Goal: Information Seeking & Learning: Compare options

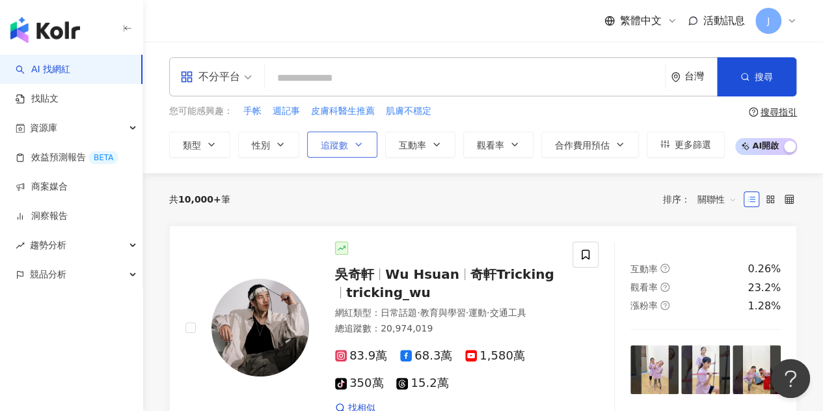
click at [342, 141] on span "追蹤數" at bounding box center [334, 145] width 27 height 10
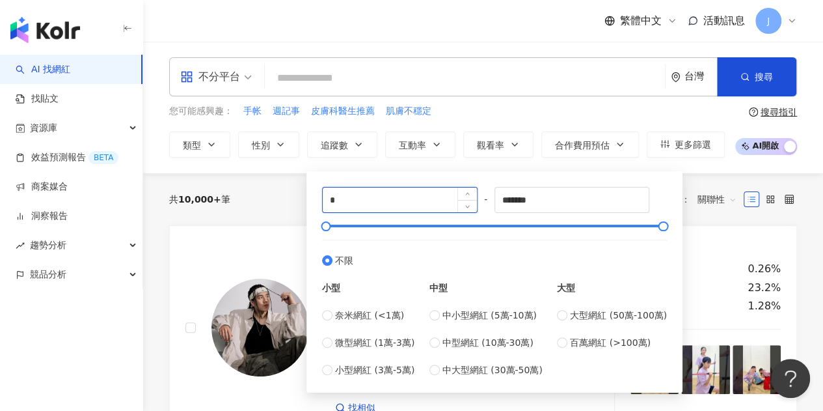
click at [362, 202] on input "*" at bounding box center [400, 199] width 154 height 25
type input "*"
type input "****"
drag, startPoint x: 569, startPoint y: 200, endPoint x: 467, endPoint y: 200, distance: 102.2
click at [471, 200] on div "**** - ******* 不限 小型 奈米網紅 (<1萬) 微型網紅 (1萬-3萬) 小型網紅 (3萬-5萬) 中型 中小型網紅 (5萬-10萬) 中型網…" at bounding box center [494, 282] width 345 height 190
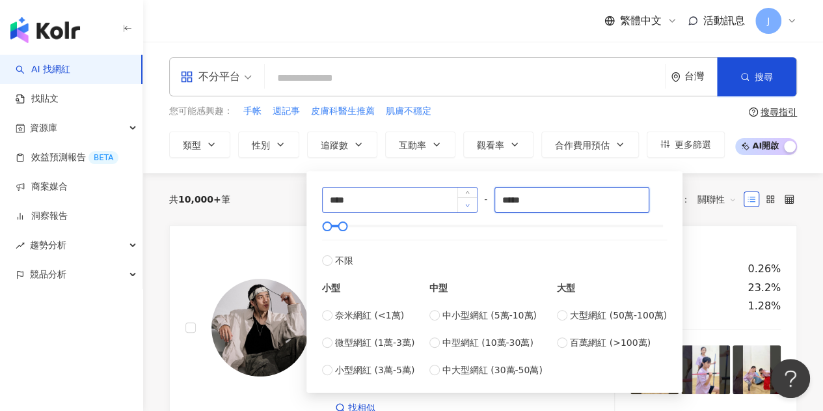
type input "*****"
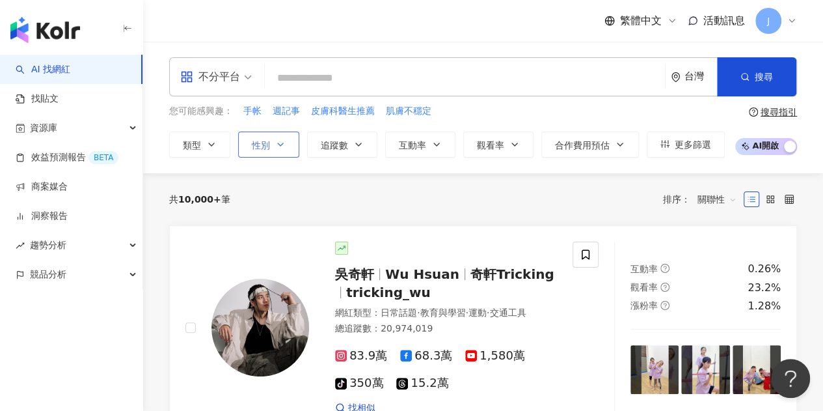
click at [264, 141] on span "性別" at bounding box center [261, 145] width 18 height 10
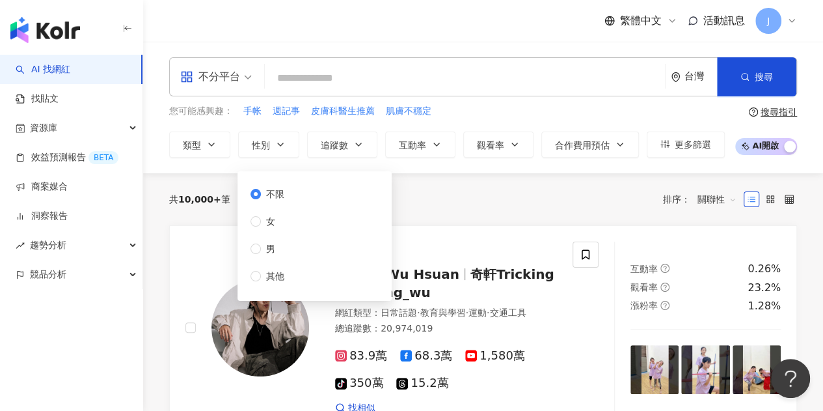
click at [479, 102] on div "不分平台 台灣 搜尋 您可能感興趣： 手帐 週記事 皮膚科醫生推薦 肌膚不穩定 類型 性別 追蹤數 互動率 觀看率 合作費用預估 更多篩選 **** - **…" at bounding box center [483, 107] width 680 height 100
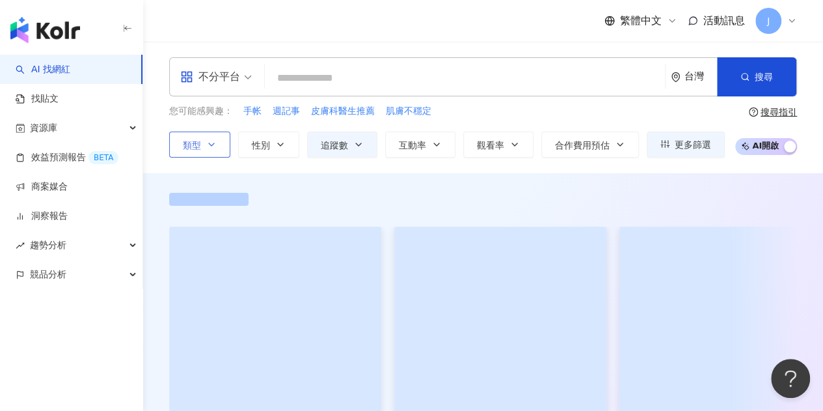
click at [213, 149] on button "類型" at bounding box center [199, 144] width 61 height 26
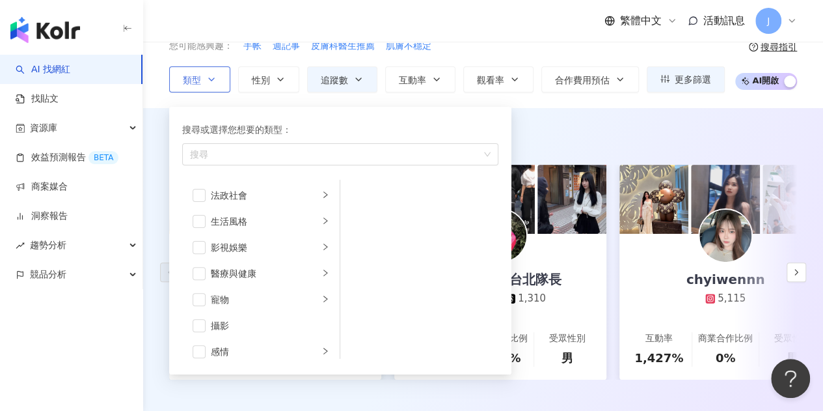
scroll to position [325, 0]
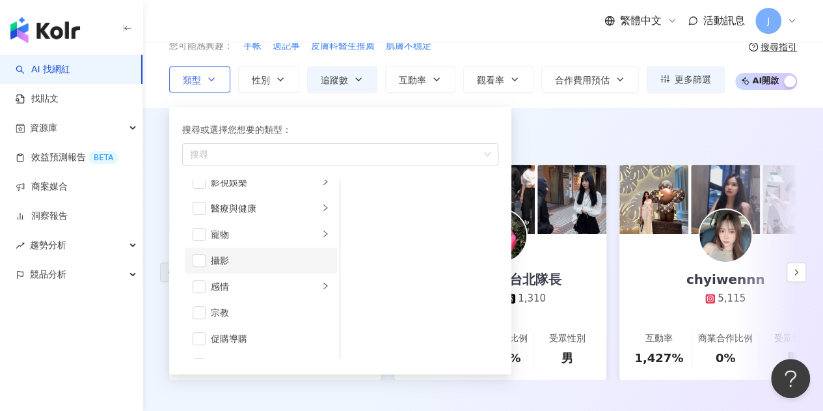
click at [187, 262] on li "攝影" at bounding box center [261, 260] width 152 height 26
click at [196, 269] on span "button" at bounding box center [199, 265] width 13 height 13
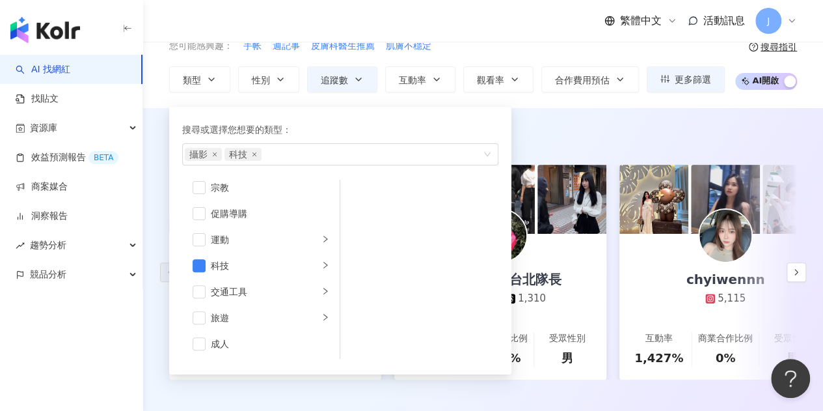
click at [521, 31] on div "繁體中文 活動訊息 J" at bounding box center [483, 21] width 628 height 42
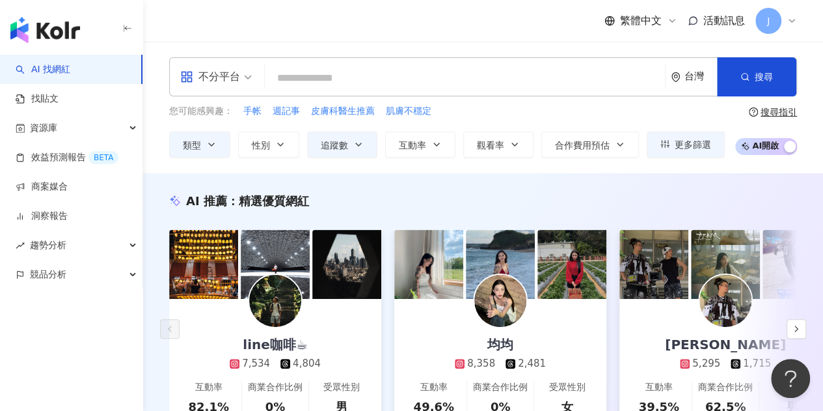
click at [207, 70] on div "不分平台" at bounding box center [210, 76] width 60 height 21
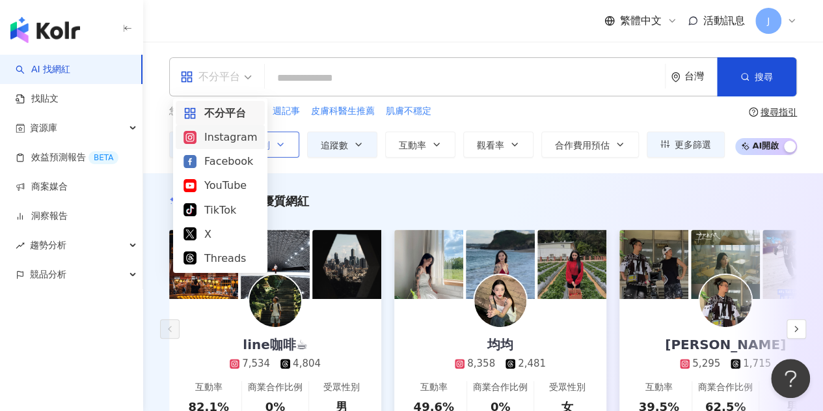
click at [241, 139] on div "Instagram" at bounding box center [221, 137] width 74 height 16
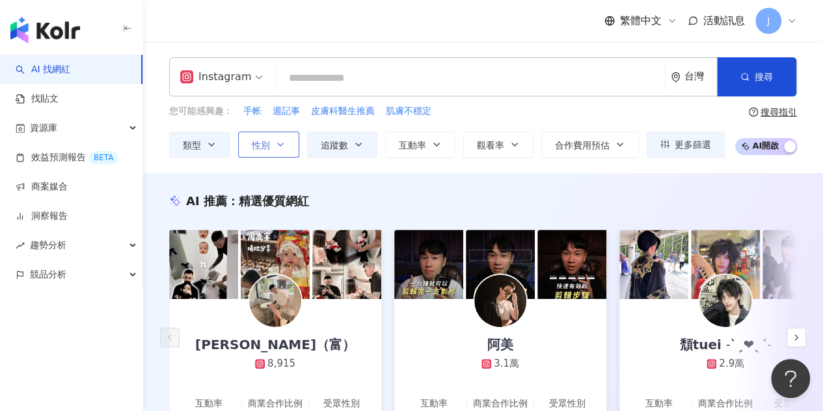
click at [289, 148] on button "性別" at bounding box center [268, 144] width 61 height 26
click at [448, 70] on input "search" at bounding box center [470, 78] width 379 height 25
click at [221, 146] on button "類型" at bounding box center [199, 144] width 61 height 26
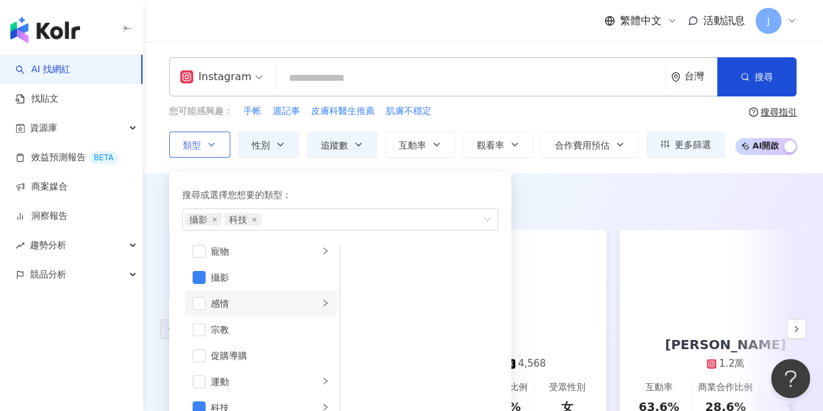
scroll to position [195, 0]
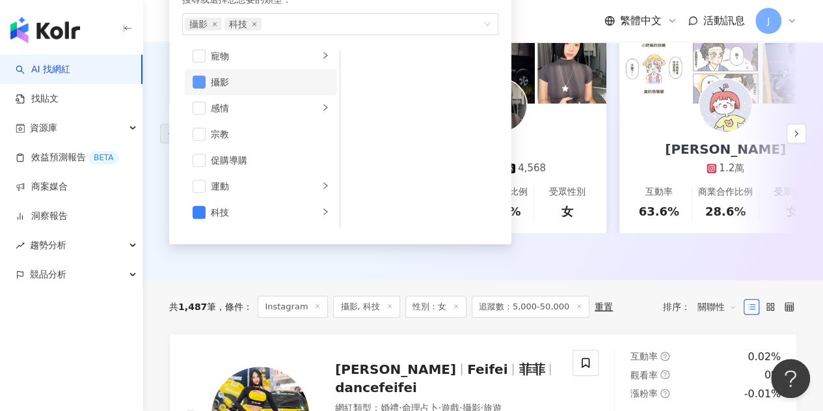
click at [199, 75] on span "button" at bounding box center [199, 81] width 13 height 13
click at [174, 61] on div "搜尋或選擇您想要的類型： 科技 藝術與娛樂 美妝時尚 氣候和環境 日常話題 教育與學習 家庭 財經 美食 命理占卜 遊戲 法政社會 生活風格 影視娛樂 醫療與…" at bounding box center [340, 110] width 342 height 267
click at [583, 12] on div "繁體中文 活動訊息 J" at bounding box center [483, 21] width 628 height 42
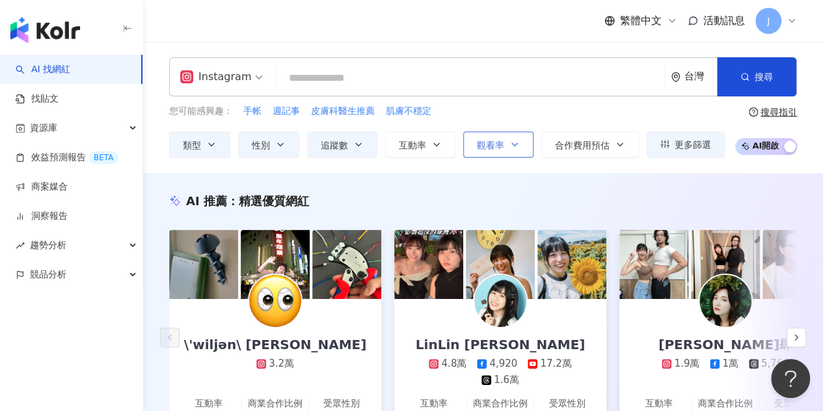
click at [521, 140] on button "觀看率" at bounding box center [498, 144] width 70 height 26
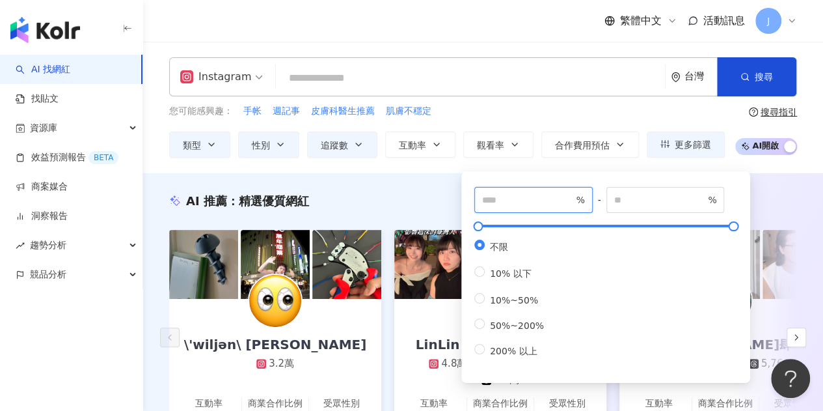
click at [501, 198] on input "number" at bounding box center [527, 200] width 91 height 14
type input "**"
click at [547, 111] on div "您可能感興趣： 手帐 週記事 皮膚科醫生推薦 肌膚不穩定" at bounding box center [447, 111] width 556 height 14
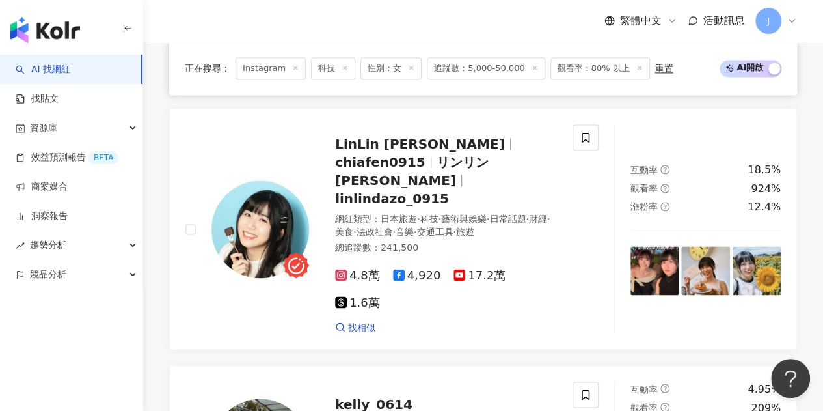
scroll to position [1156, 0]
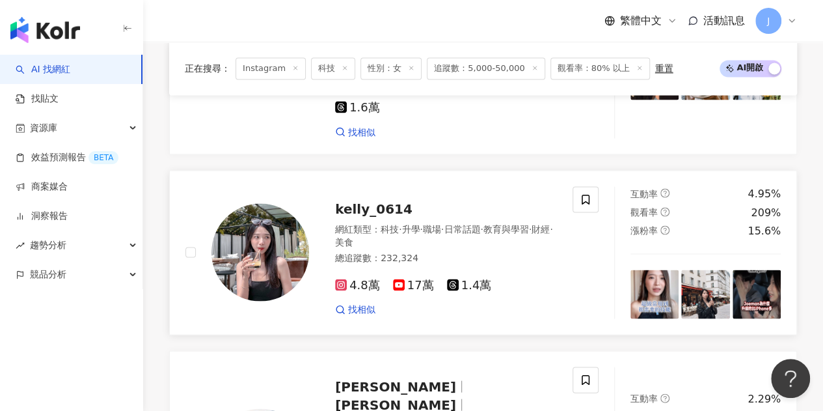
click at [358, 200] on span "kelly_0614" at bounding box center [373, 208] width 77 height 16
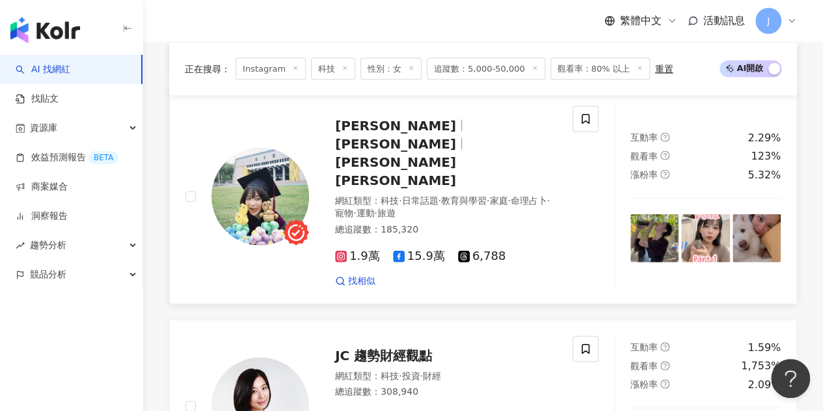
scroll to position [1351, 0]
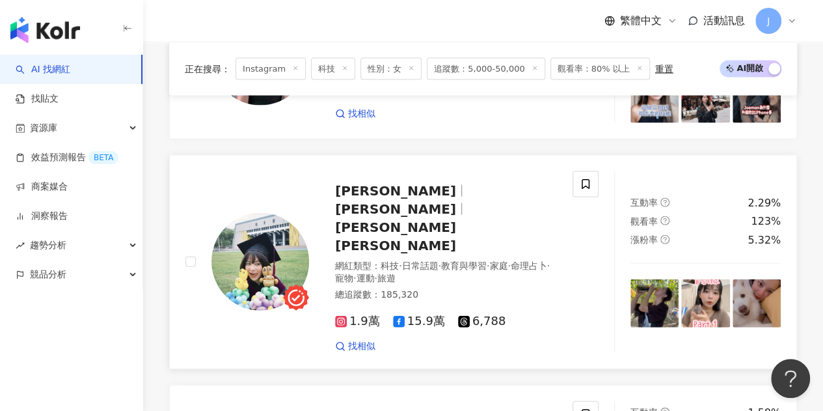
click at [503, 184] on div "蔡祥 Sonia Tsai 蔡祥 Sonia Tsai 網紅類型 ： 科技 · 日常話題 · 教育與學習 · 家庭 · 命理占卜 · 寵物 · 運動 · 旅遊…" at bounding box center [433, 262] width 248 height 182
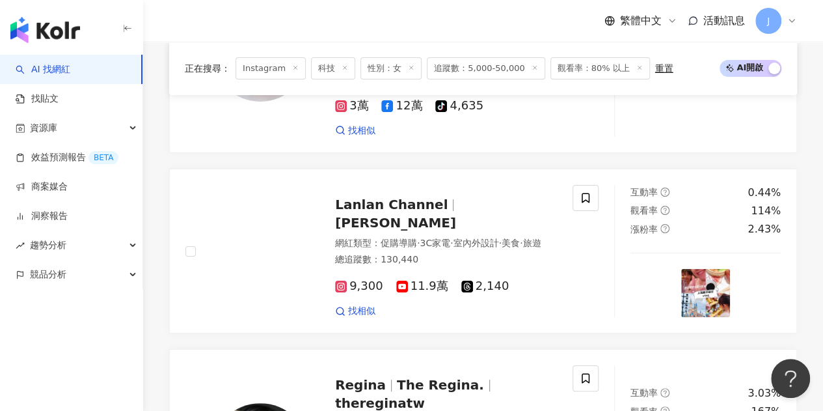
scroll to position [2523, 0]
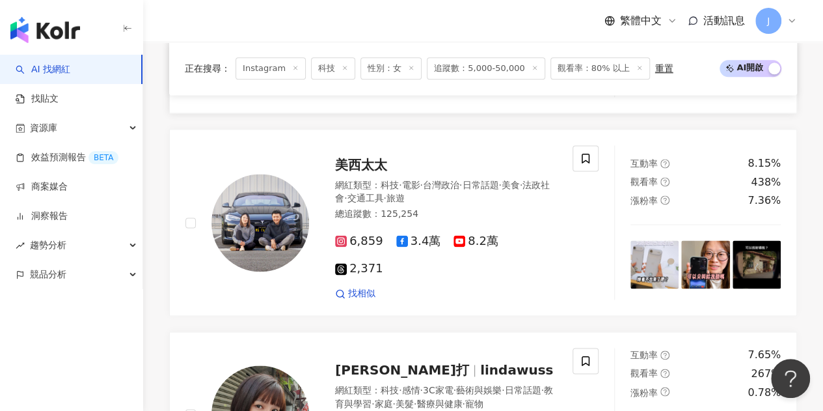
scroll to position [820, 0]
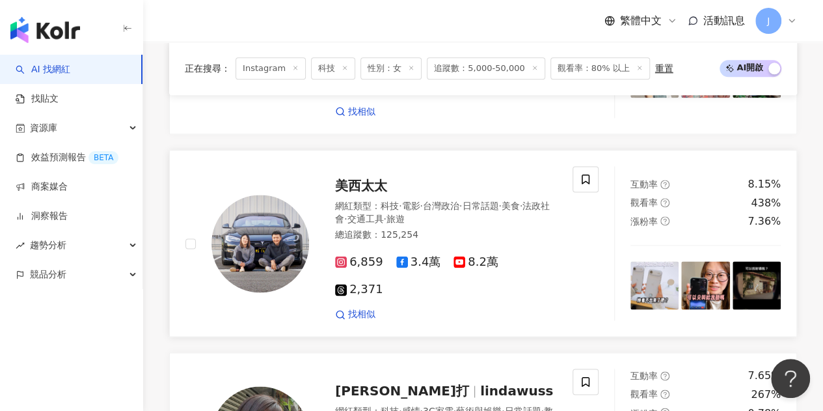
click at [354, 178] on span "美西太太" at bounding box center [361, 186] width 52 height 16
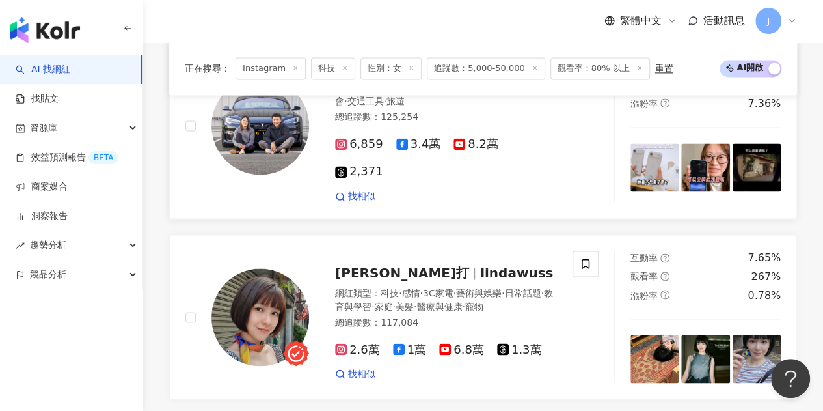
scroll to position [1015, 0]
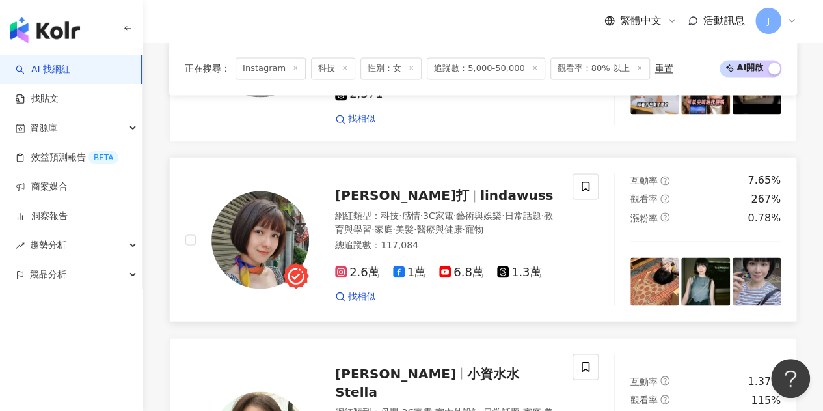
click at [384, 187] on span "Linda 零打" at bounding box center [402, 195] width 134 height 16
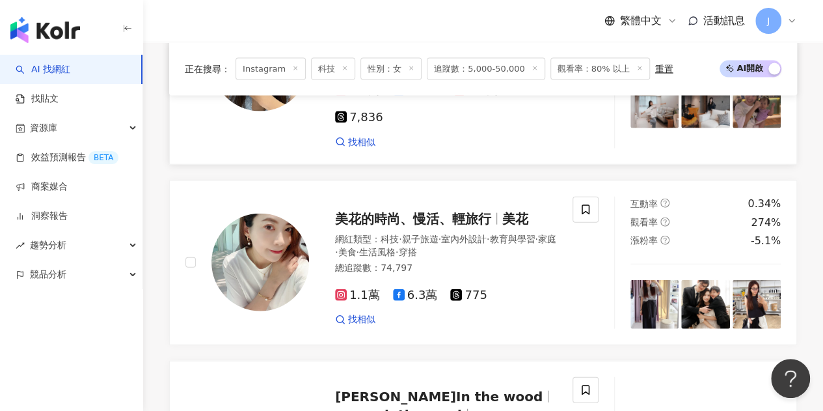
scroll to position [1536, 0]
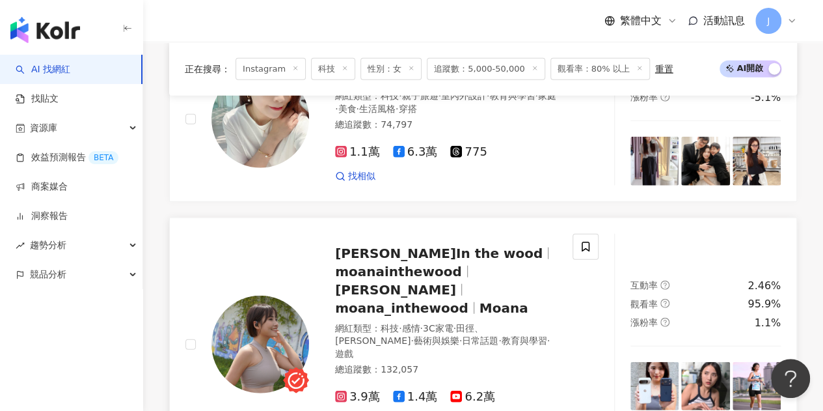
click at [444, 245] on span "莫娜In the wood" at bounding box center [444, 253] width 219 height 16
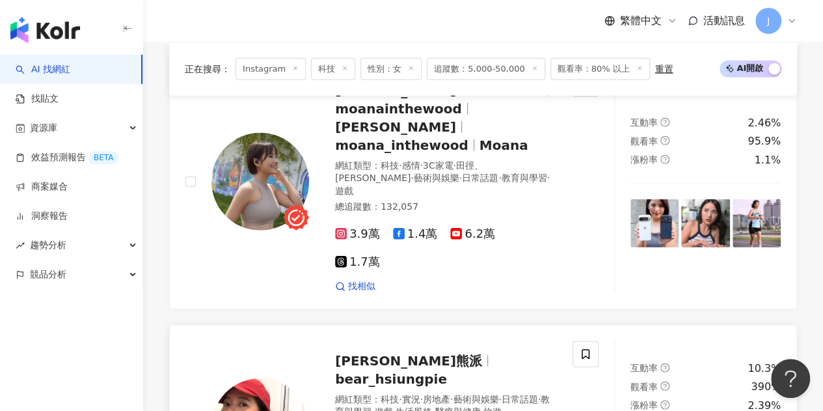
scroll to position [1731, 0]
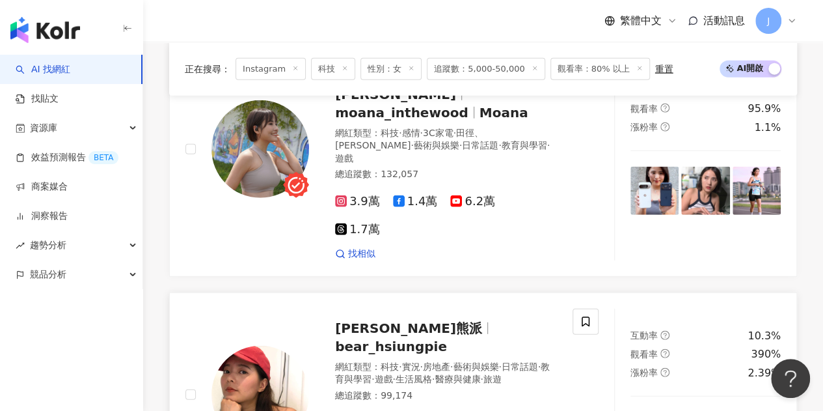
click at [420, 338] on span "bear_hsiungpie" at bounding box center [391, 346] width 112 height 16
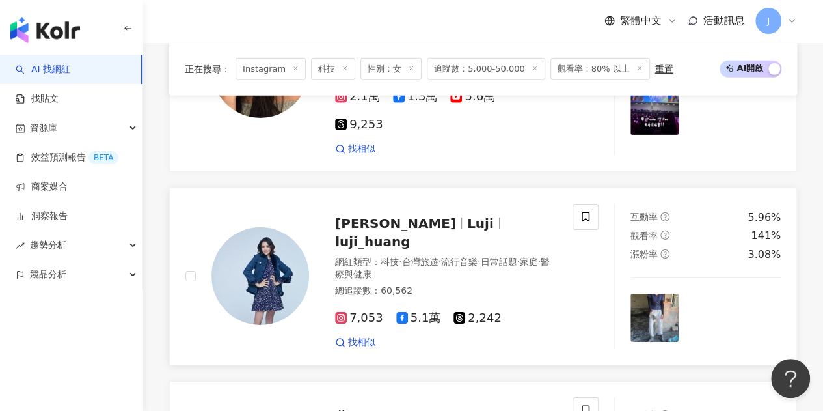
scroll to position [1991, 0]
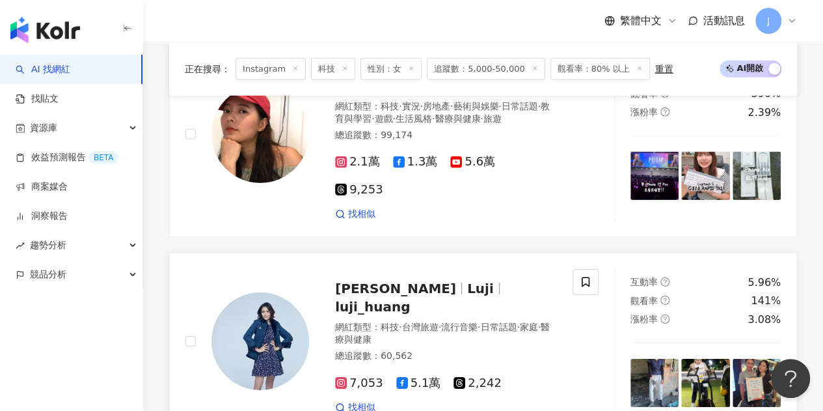
click at [410, 299] on span "luji_huang" at bounding box center [372, 307] width 75 height 16
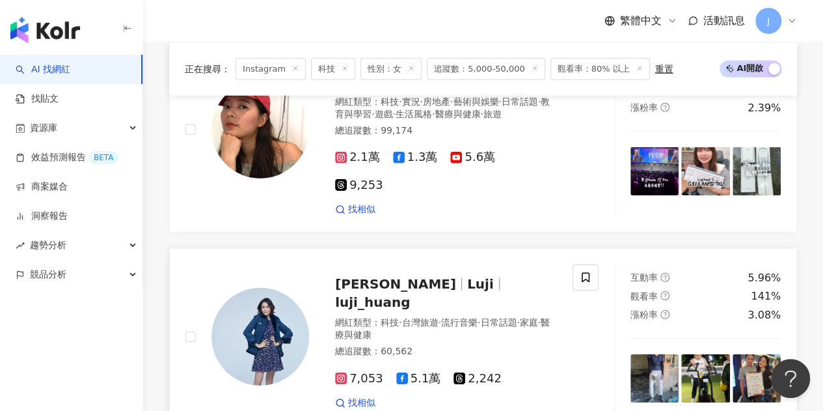
scroll to position [2122, 0]
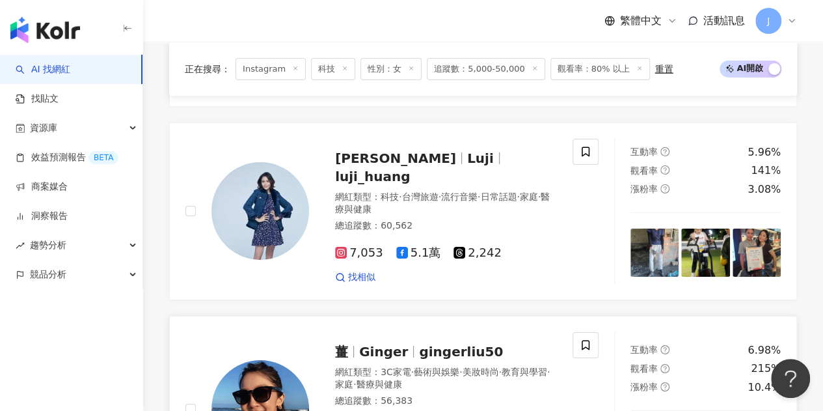
click at [427, 344] on span "gingerliu50" at bounding box center [461, 352] width 84 height 16
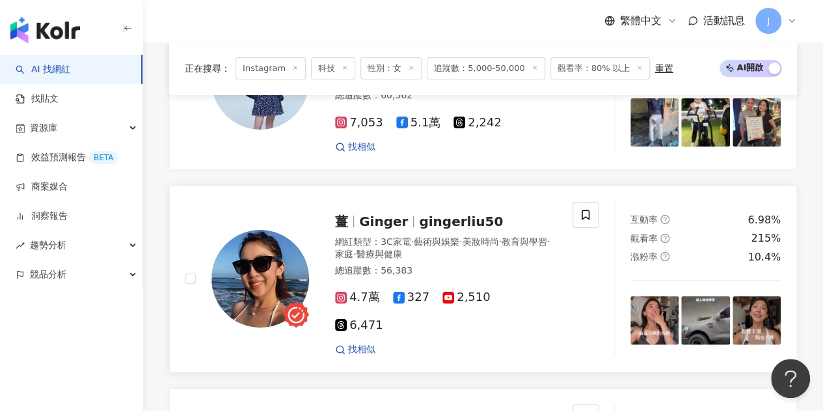
scroll to position [2317, 0]
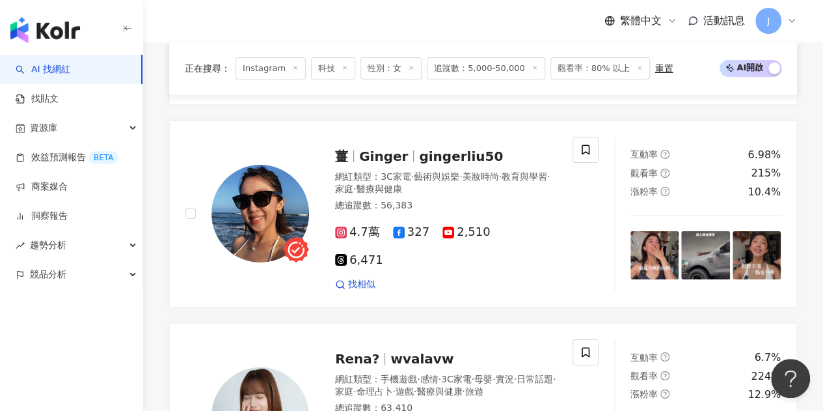
click at [402, 351] on span "wvalavw" at bounding box center [421, 359] width 63 height 16
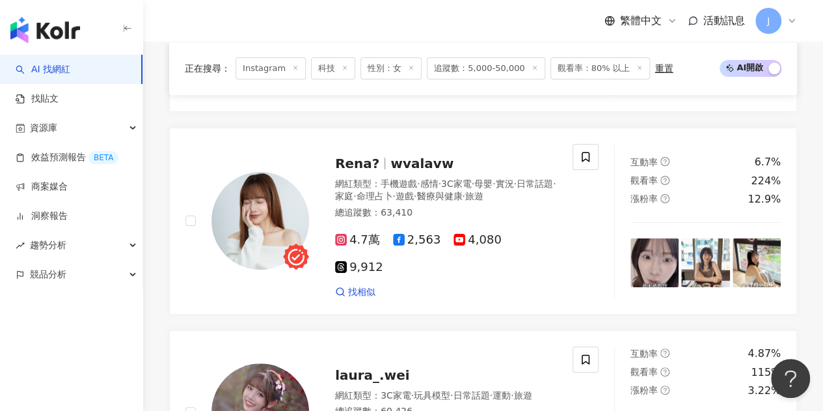
scroll to position [2577, 0]
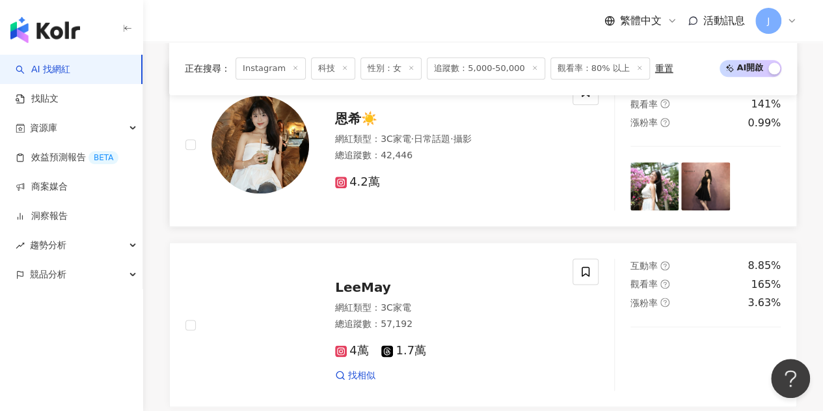
scroll to position [716, 0]
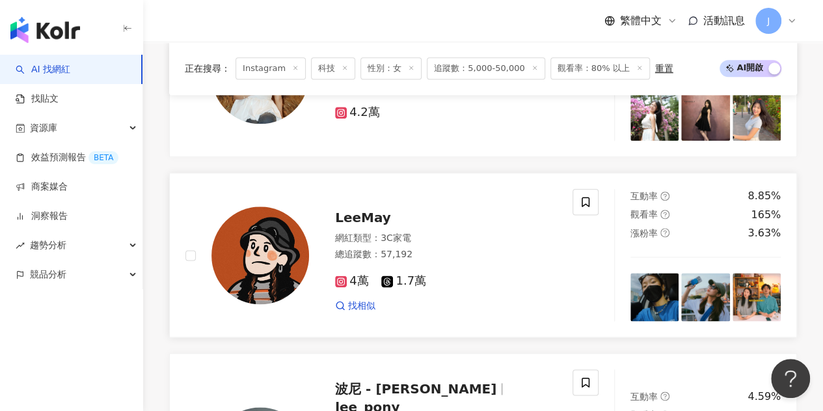
click at [369, 225] on span "LeeMay" at bounding box center [363, 218] width 56 height 16
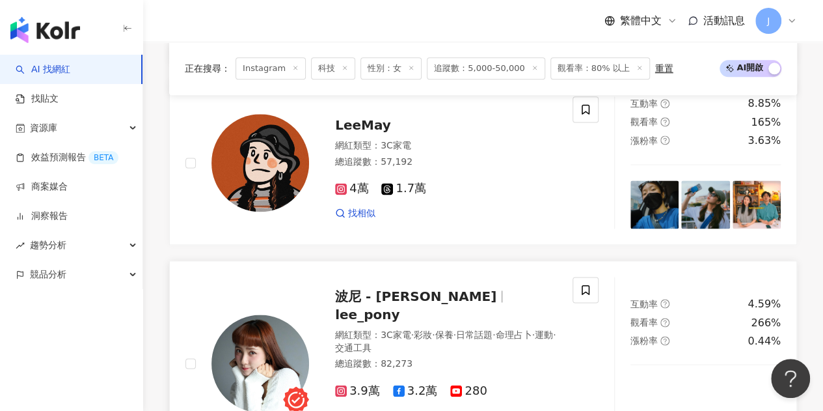
scroll to position [976, 0]
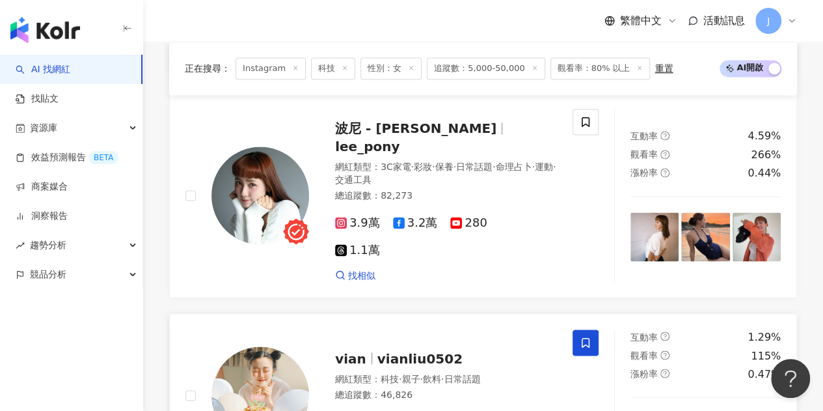
click at [400, 139] on span "lee_pony" at bounding box center [367, 147] width 64 height 16
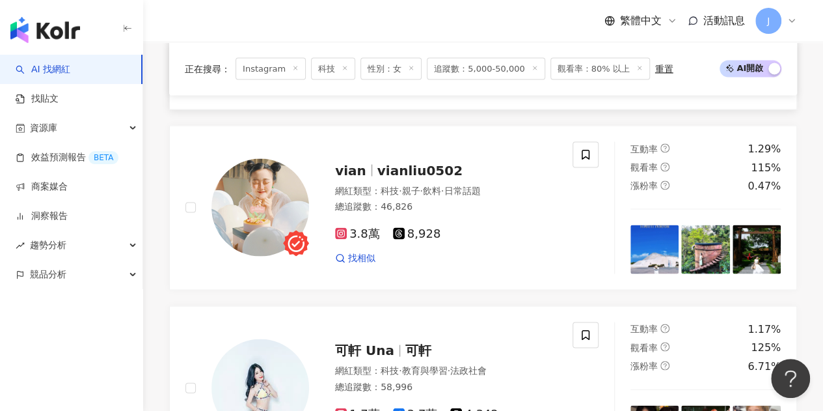
scroll to position [1237, 0]
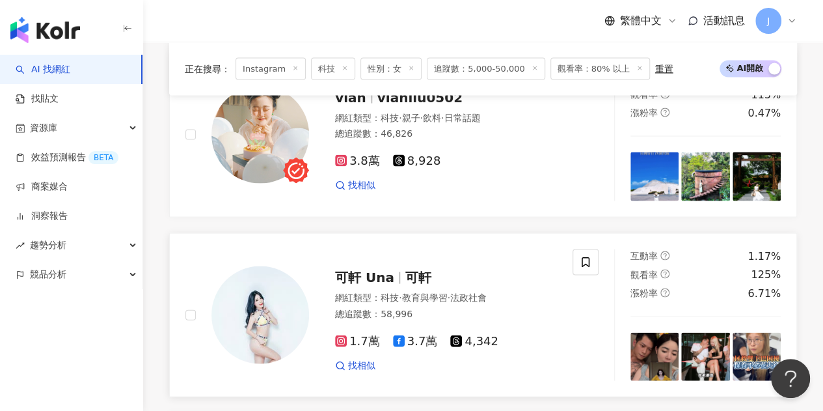
click at [419, 269] on span "可軒" at bounding box center [418, 277] width 26 height 16
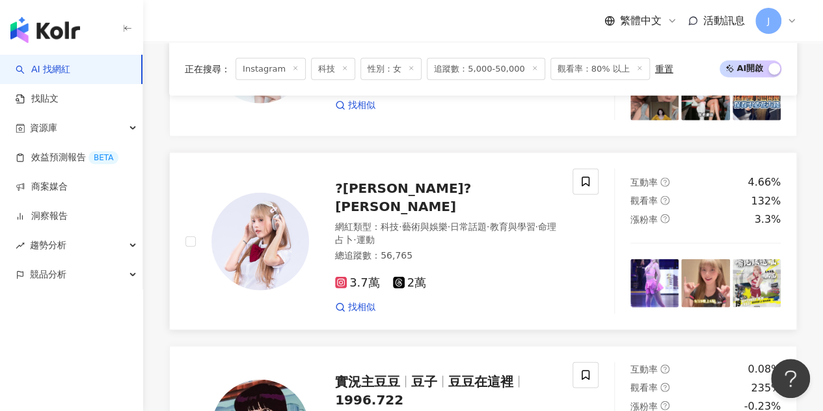
scroll to position [1692, 0]
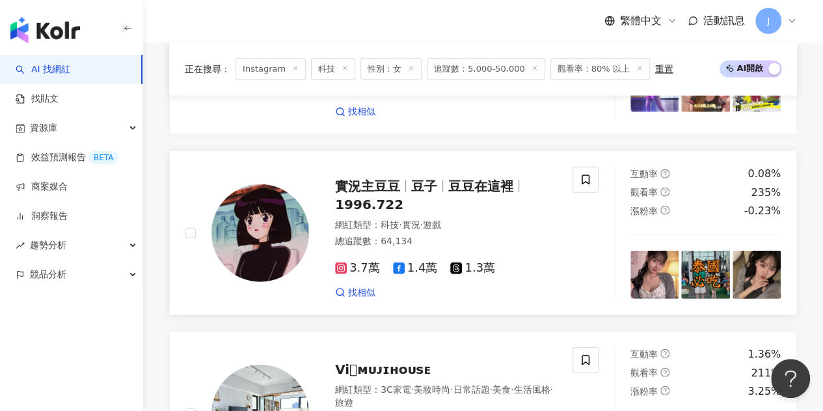
click at [487, 177] on div "實況主豆豆 豆子 豆豆在這裡 1996.722" at bounding box center [446, 195] width 222 height 36
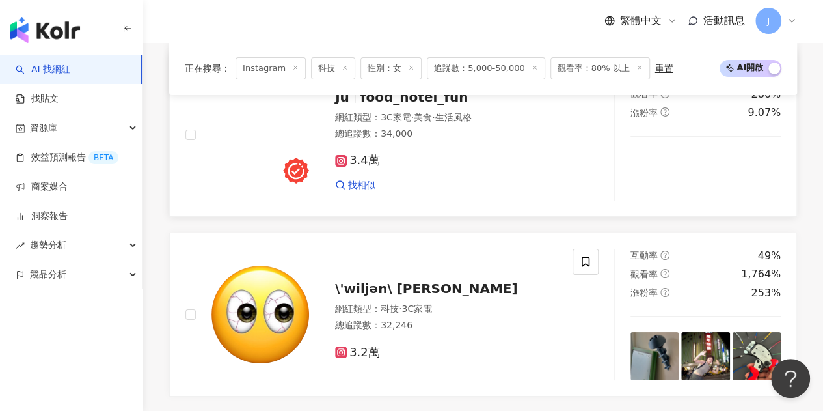
scroll to position [2343, 0]
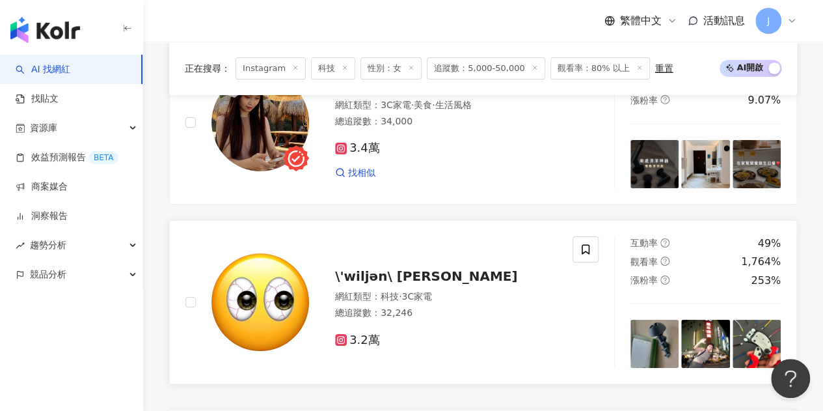
click at [423, 268] on span "\'wiljən\ 吳羿璉" at bounding box center [426, 276] width 182 height 16
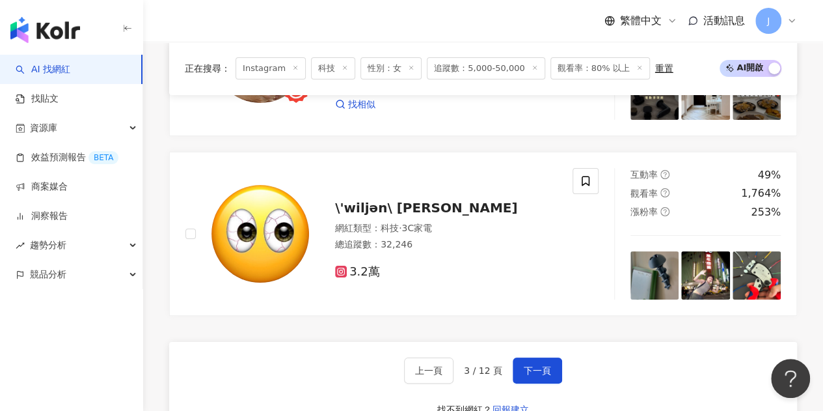
scroll to position [2538, 0]
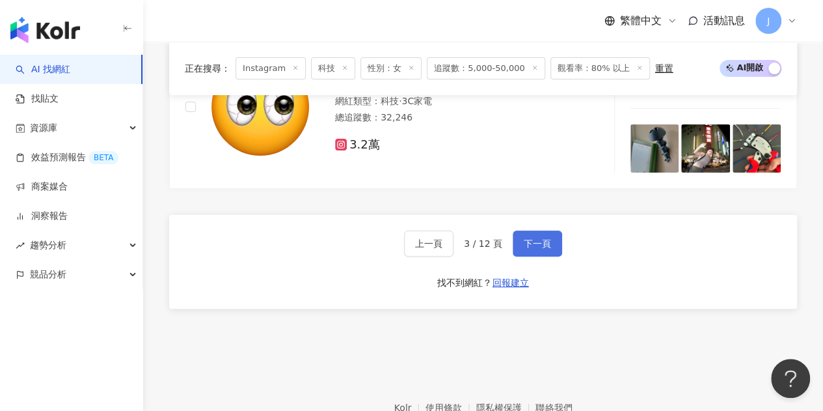
click at [549, 230] on button "下一頁" at bounding box center [537, 243] width 49 height 26
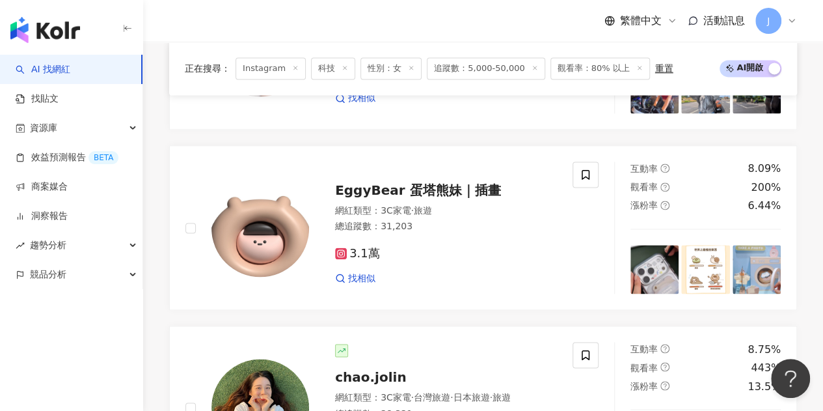
scroll to position [923, 0]
click at [431, 215] on span "旅遊" at bounding box center [423, 210] width 18 height 10
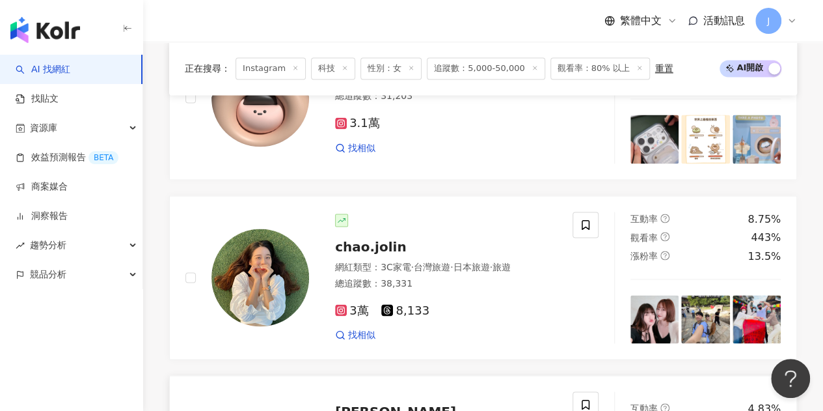
scroll to position [1248, 0]
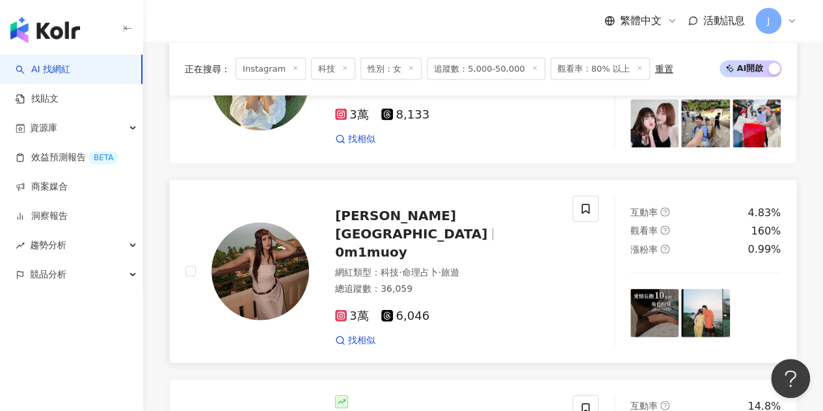
click at [407, 244] on span "0m1muoy" at bounding box center [371, 252] width 72 height 16
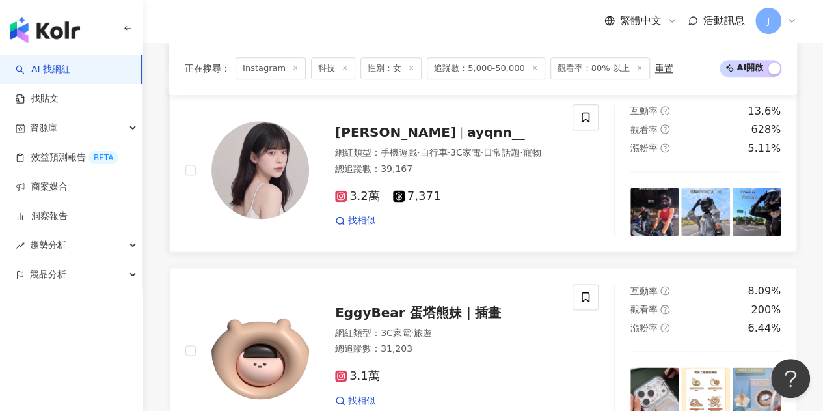
scroll to position [858, 0]
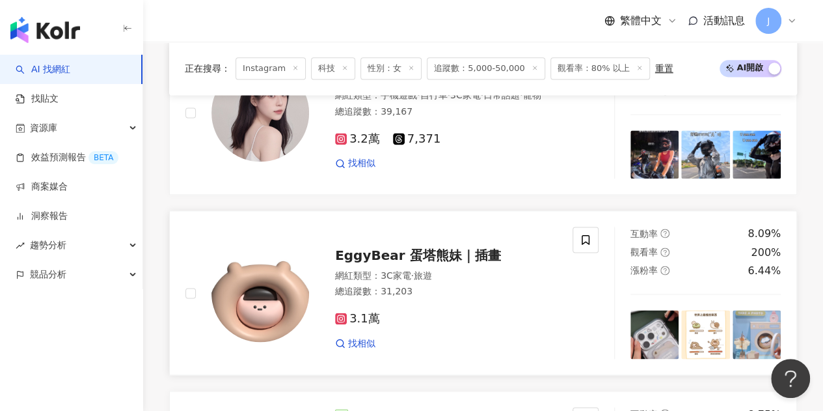
click at [459, 258] on span "EggyBear 蛋塔熊妹｜插畫" at bounding box center [417, 255] width 165 height 16
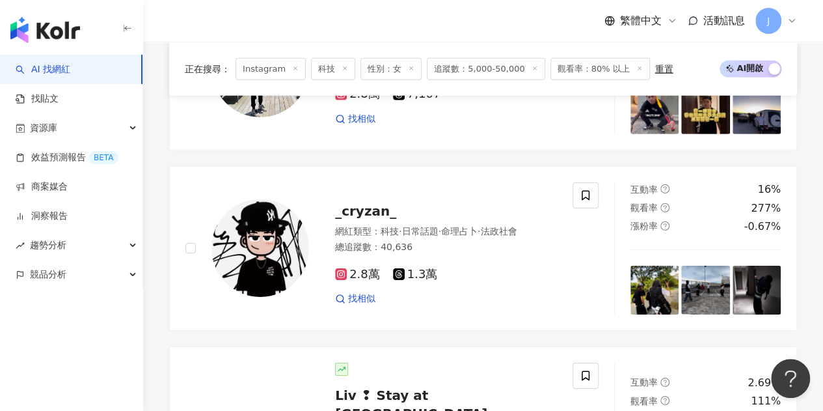
scroll to position [2029, 0]
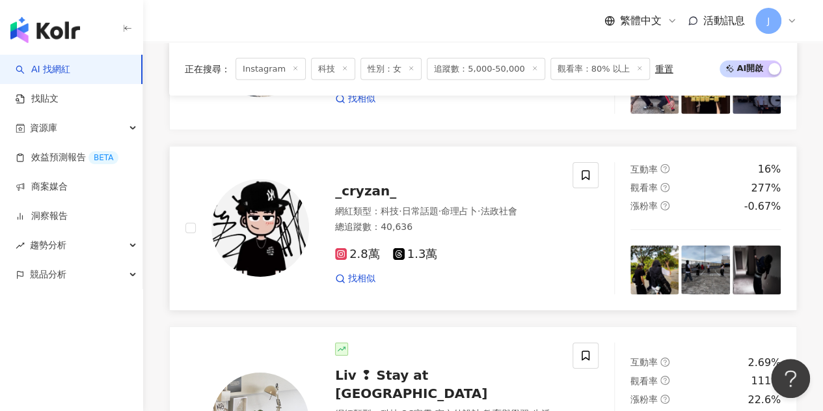
click at [383, 195] on span "_cryzan_" at bounding box center [365, 191] width 61 height 16
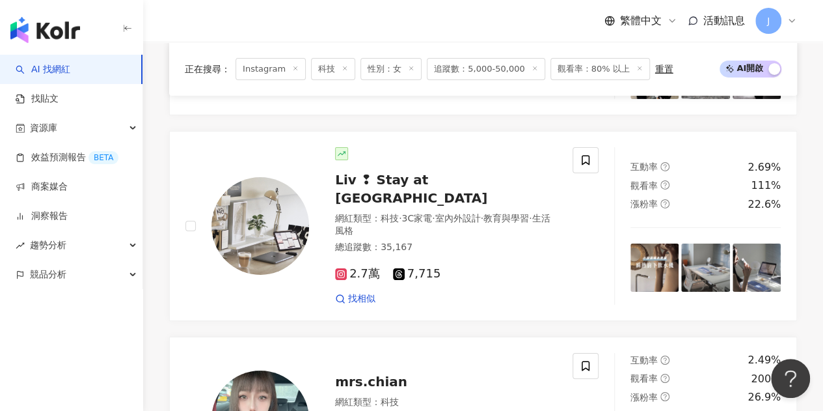
scroll to position [2420, 0]
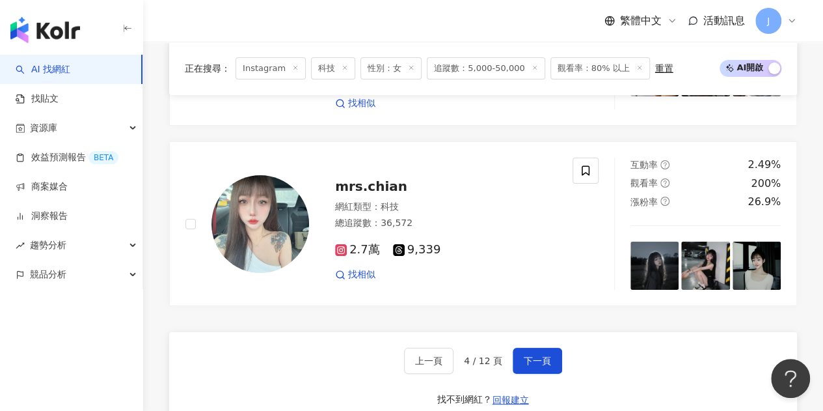
drag, startPoint x: 549, startPoint y: 337, endPoint x: 152, endPoint y: 2, distance: 519.1
click at [549, 348] on button "下一頁" at bounding box center [537, 361] width 49 height 26
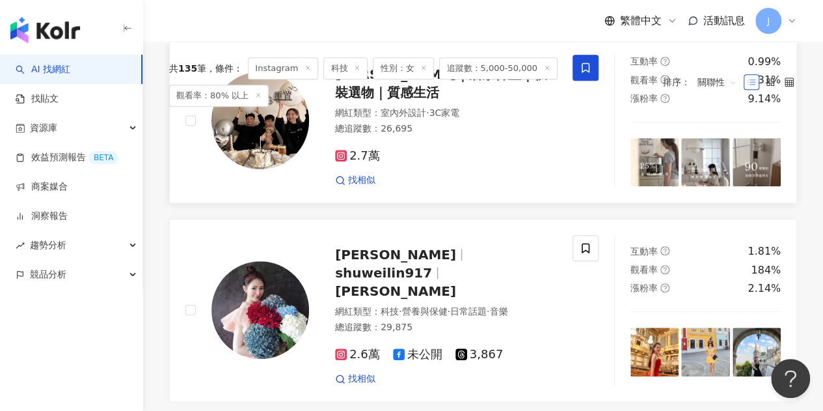
scroll to position [440, 0]
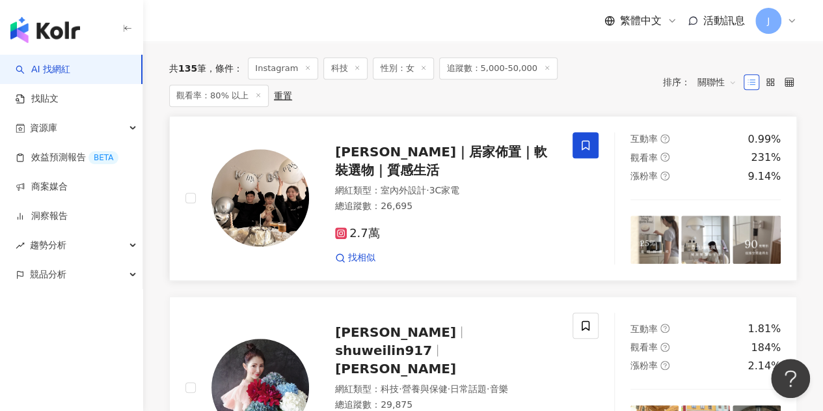
click at [581, 139] on icon at bounding box center [586, 145] width 12 height 12
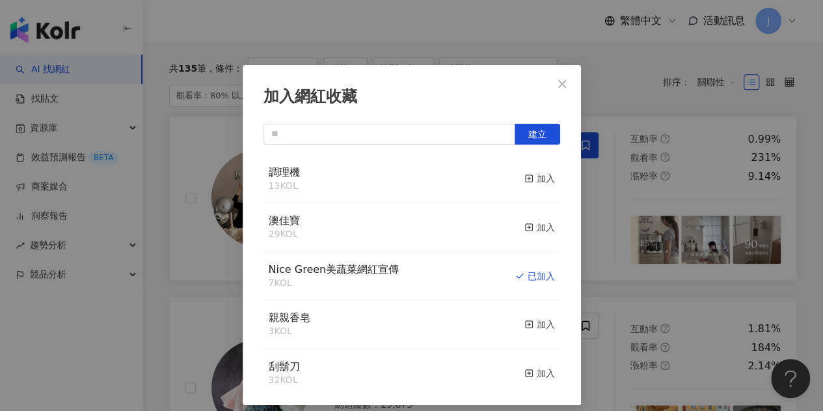
click at [613, 100] on div "加入網紅收藏 建立 調理機 13 KOL 加入 澳佳寶 29 KOL 加入 Nice Green美蔬菜網紅宣傳 7 KOL 已加入 親親香皂 3 KOL 加入…" at bounding box center [411, 205] width 823 height 411
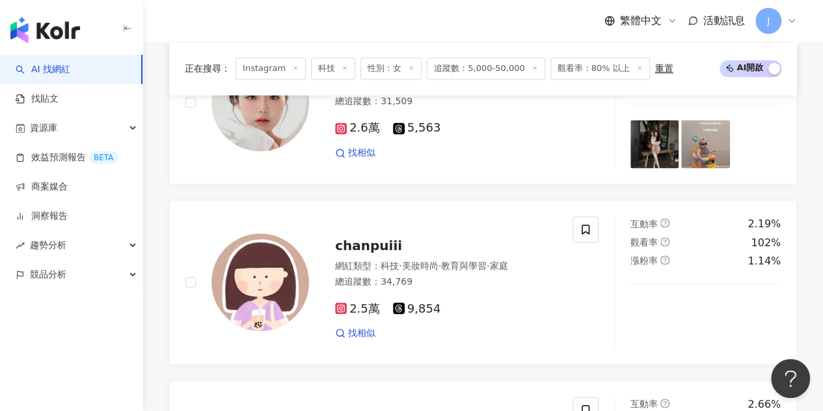
scroll to position [1091, 0]
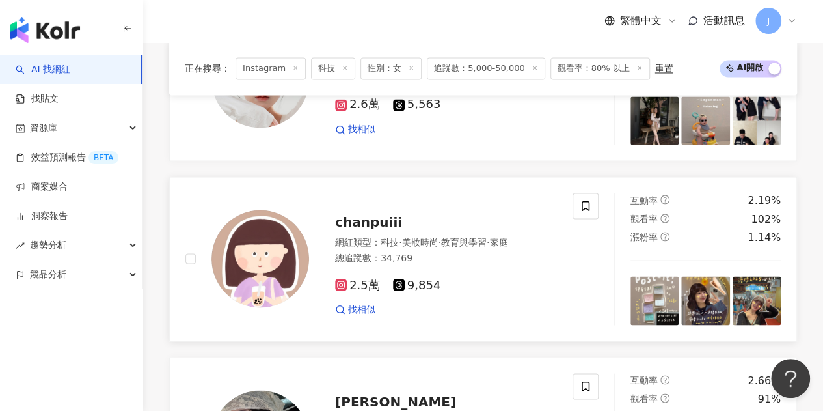
click at [390, 213] on span "chanpuiii" at bounding box center [368, 221] width 67 height 16
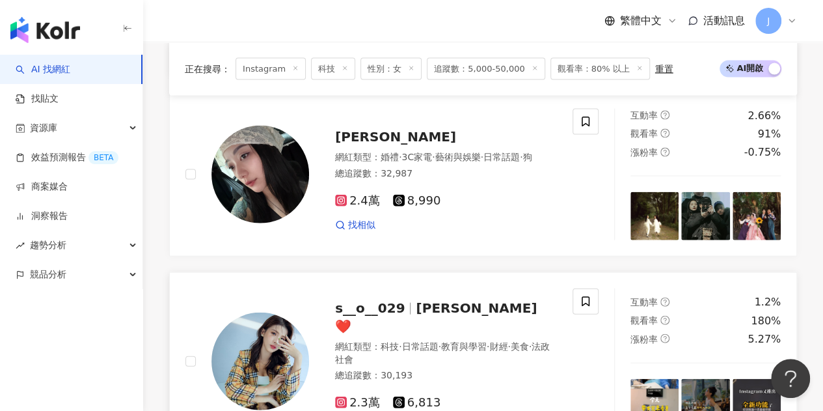
scroll to position [1351, 0]
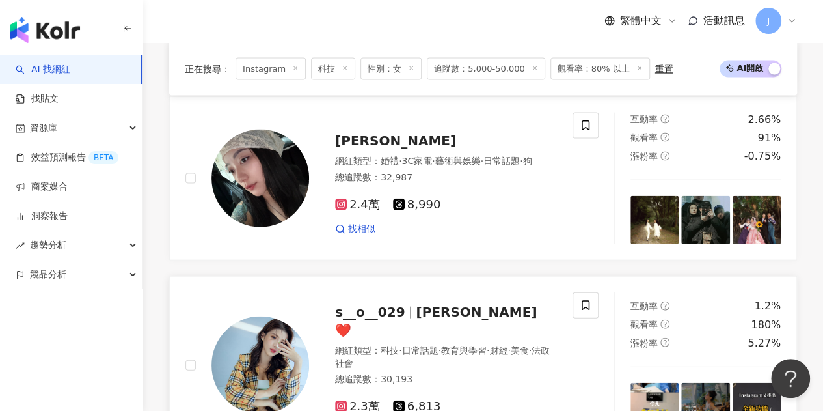
click at [427, 304] on span "Debbie ❤️" at bounding box center [436, 321] width 202 height 34
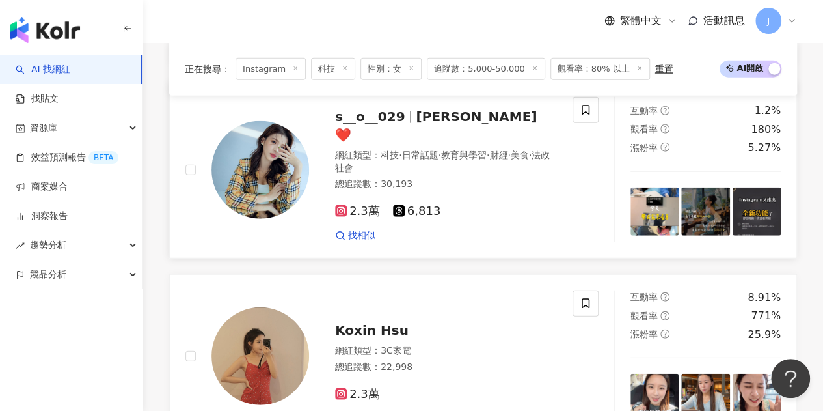
scroll to position [1676, 0]
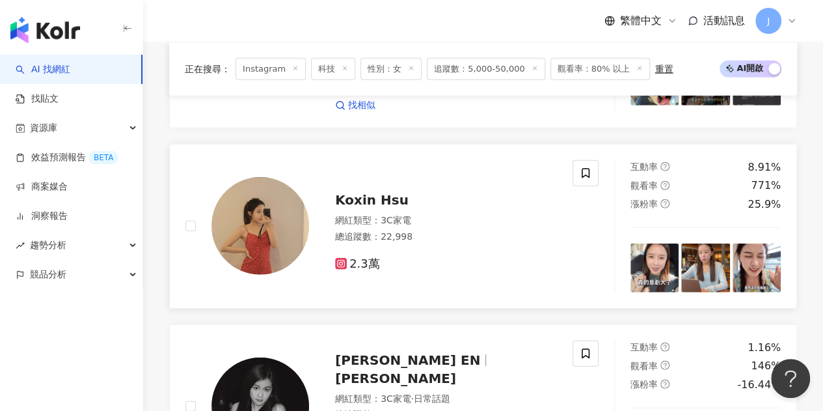
click at [365, 192] on span "Koxin Hsu" at bounding box center [372, 200] width 74 height 16
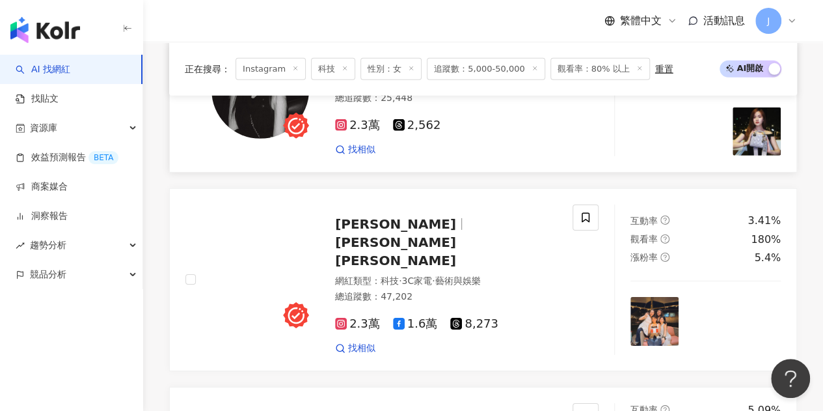
scroll to position [2002, 0]
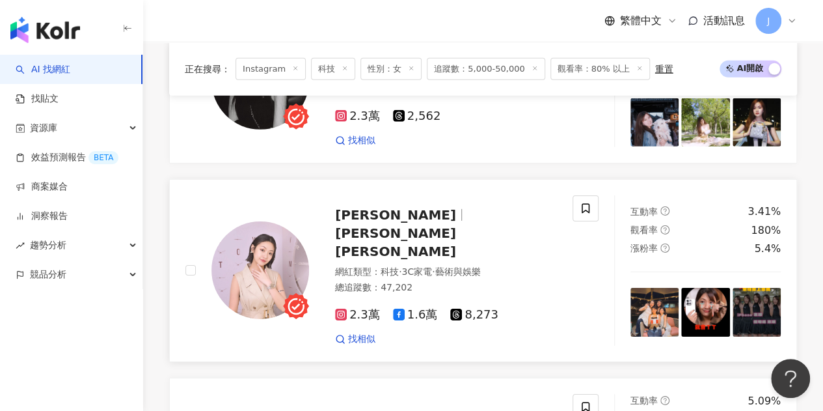
click at [409, 225] on span "Lisa Chen" at bounding box center [395, 242] width 121 height 34
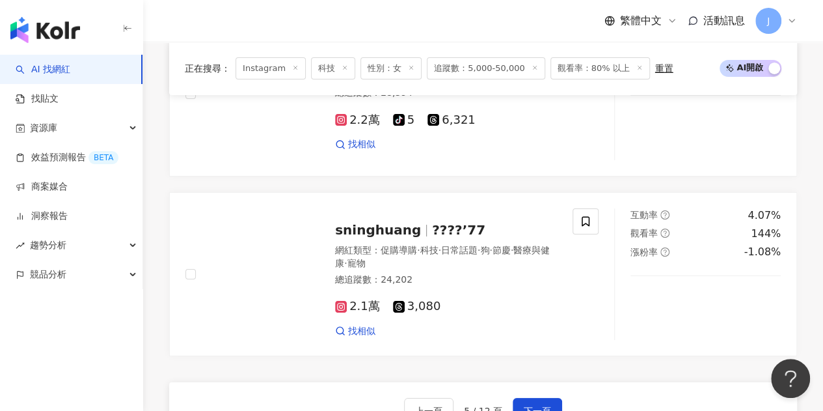
scroll to position [2392, 0]
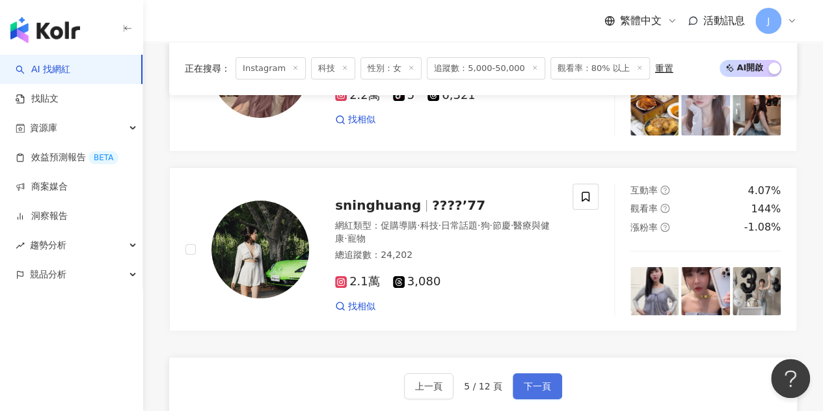
click at [525, 373] on button "下一頁" at bounding box center [537, 386] width 49 height 26
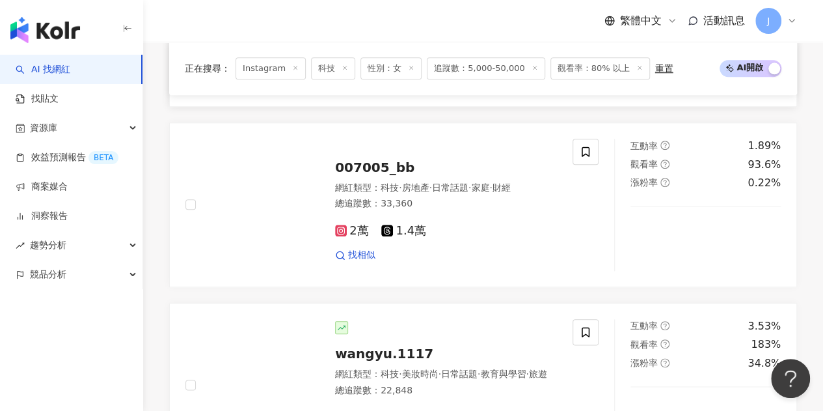
scroll to position [781, 0]
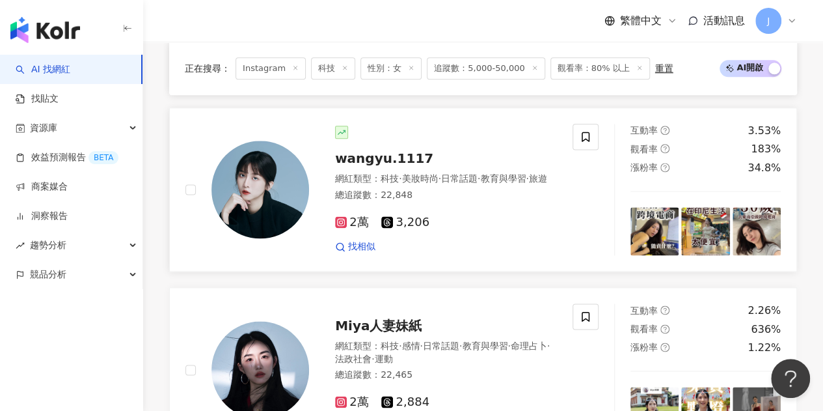
click at [387, 166] on span "wangyu.1117" at bounding box center [384, 158] width 98 height 16
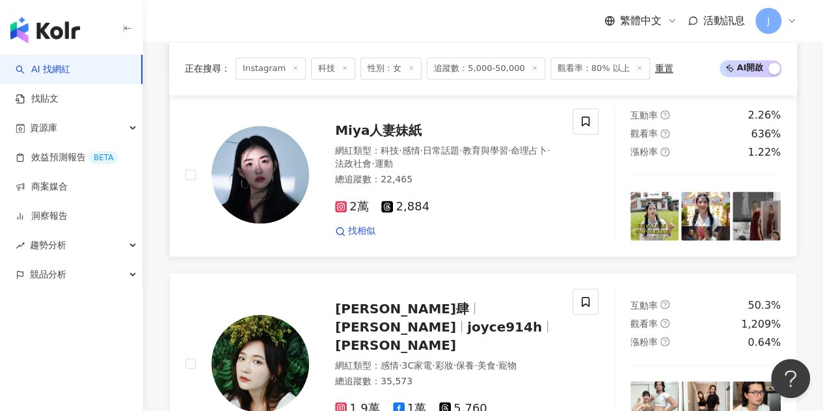
click at [406, 138] on span "Miya人妻妹紙" at bounding box center [378, 130] width 87 height 16
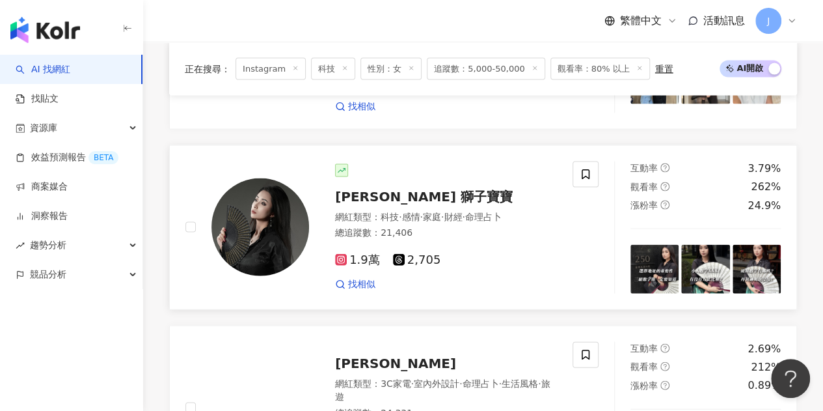
scroll to position [1497, 0]
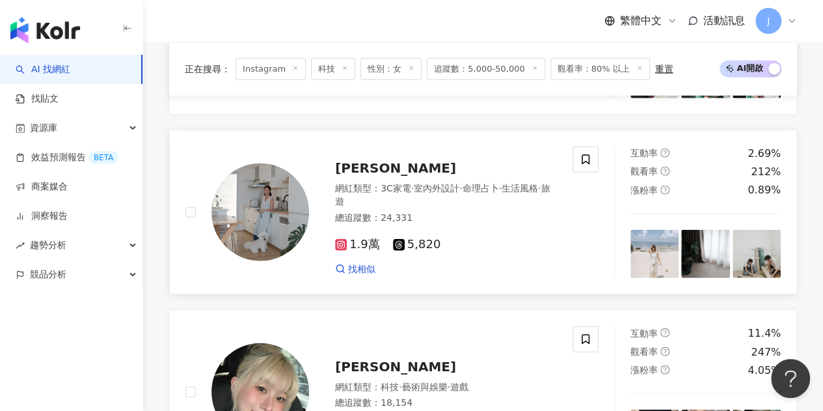
click at [348, 176] on span "張嘉嘉" at bounding box center [395, 168] width 121 height 16
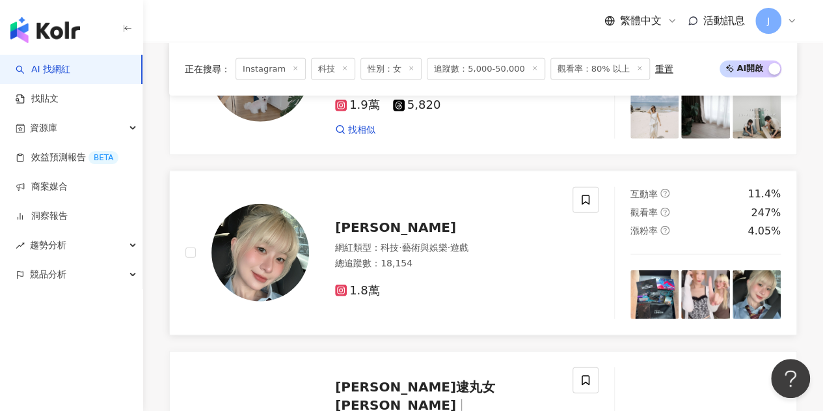
scroll to position [1692, 0]
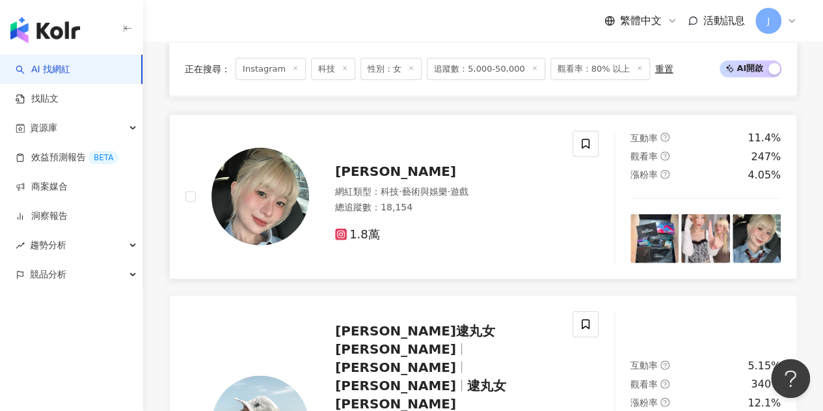
click at [370, 178] on span "Louise" at bounding box center [395, 171] width 121 height 16
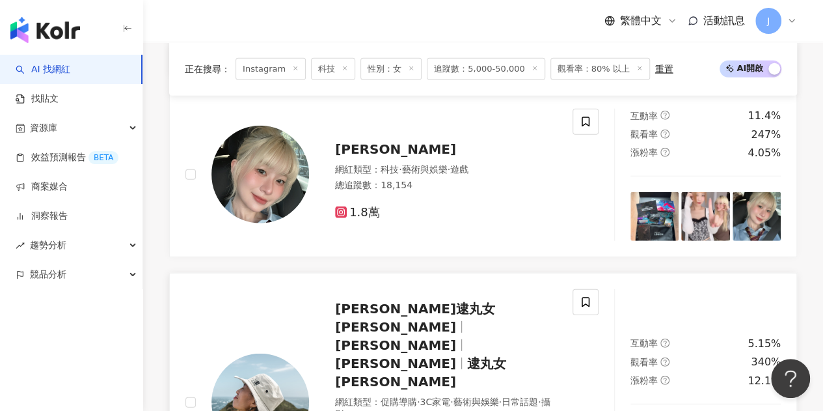
scroll to position [1822, 0]
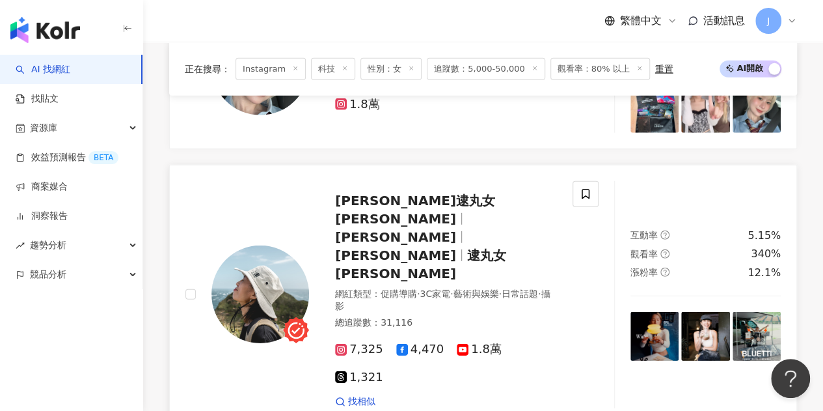
click at [444, 247] on span "michelle_odlife" at bounding box center [401, 255] width 132 height 16
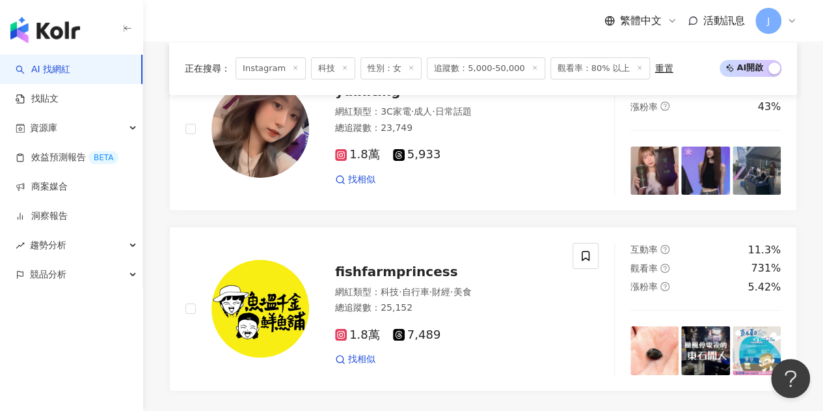
scroll to position [2408, 0]
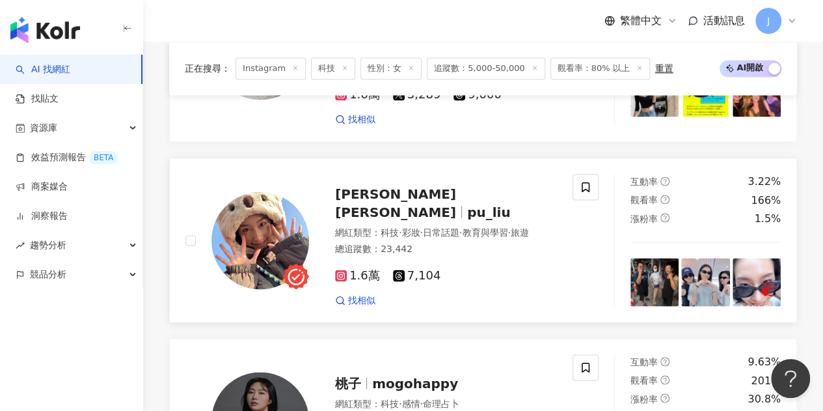
scroll to position [1106, 0]
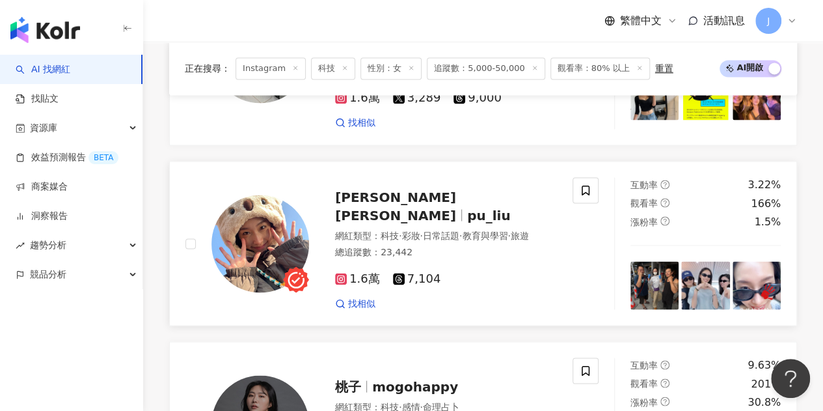
click at [414, 189] on span "劉 樸Phoebe" at bounding box center [401, 206] width 132 height 34
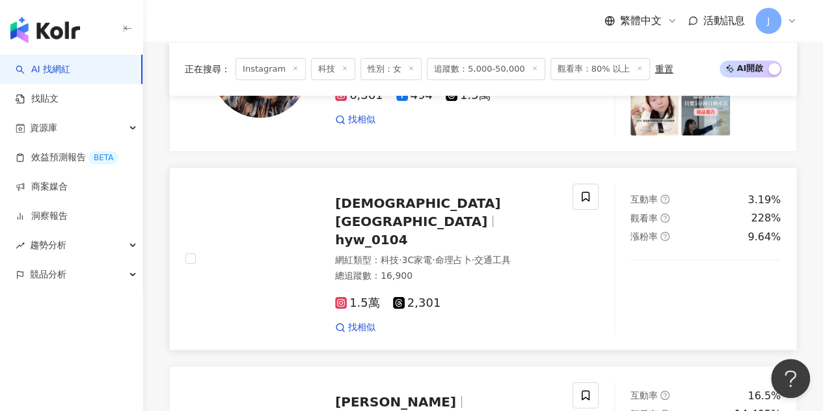
scroll to position [2408, 0]
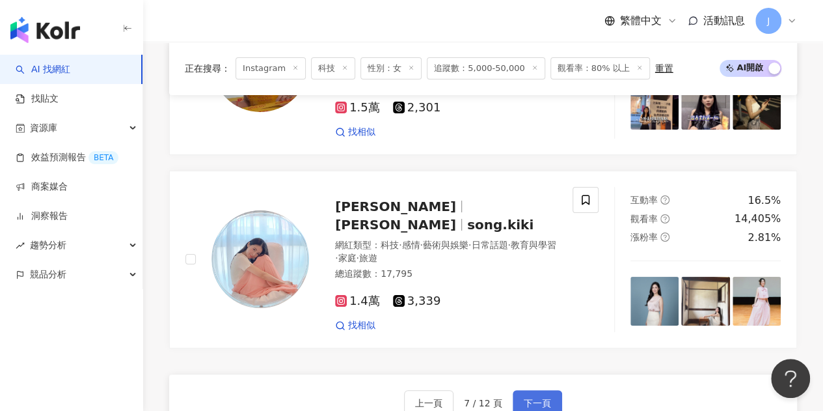
click at [537, 398] on span "下一頁" at bounding box center [537, 403] width 27 height 10
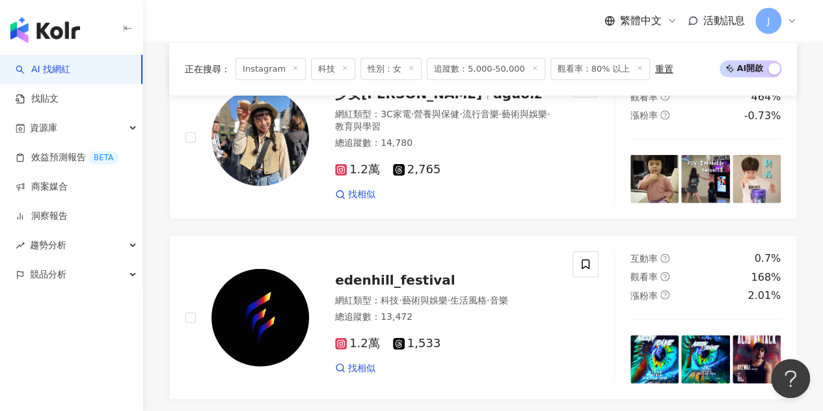
scroll to position [1627, 0]
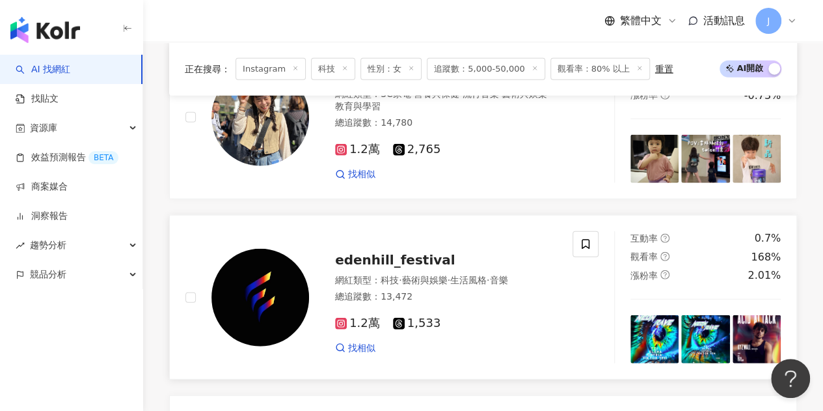
click at [404, 252] on span "edenhill_festival" at bounding box center [395, 260] width 120 height 16
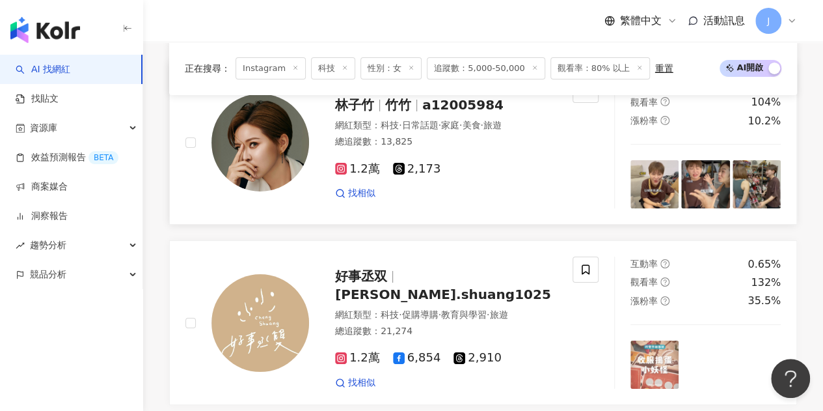
scroll to position [2343, 0]
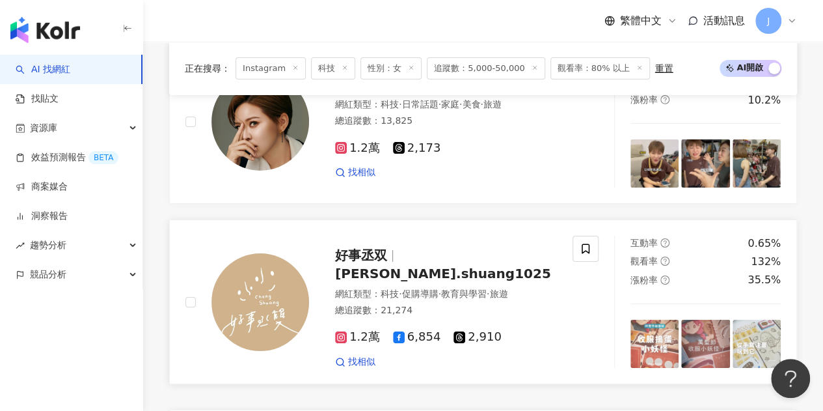
click at [447, 266] on span "cheng.shuang1025" at bounding box center [443, 274] width 216 height 16
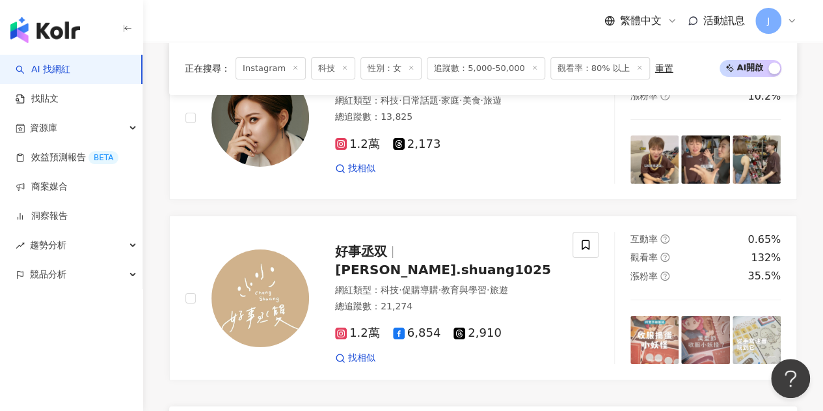
scroll to position [2408, 0]
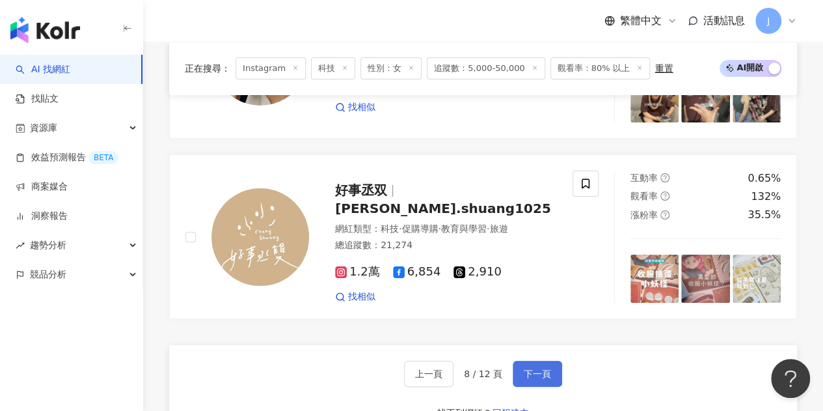
click at [531, 368] on span "下一頁" at bounding box center [537, 373] width 27 height 10
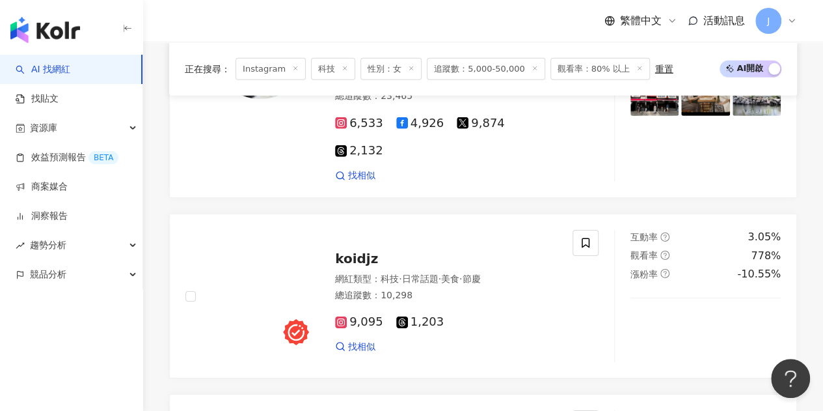
scroll to position [2127, 0]
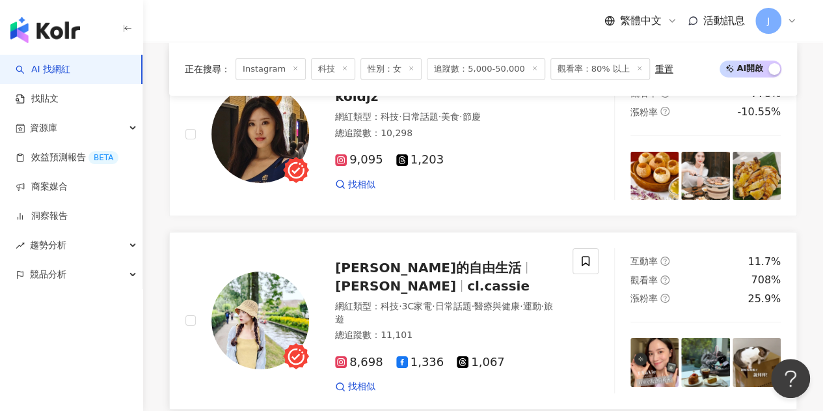
click at [411, 260] on span "凱西的自由生活" at bounding box center [428, 268] width 186 height 16
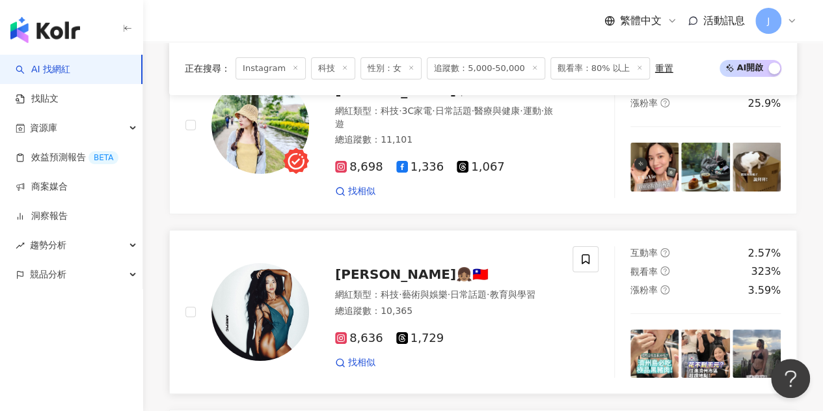
scroll to position [2517, 0]
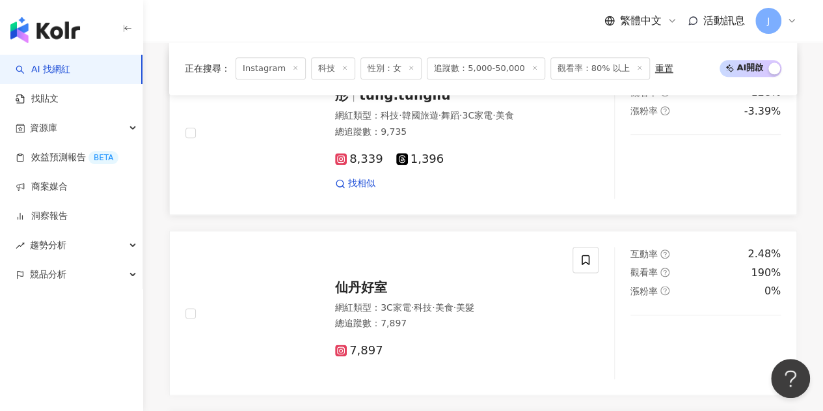
scroll to position [716, 0]
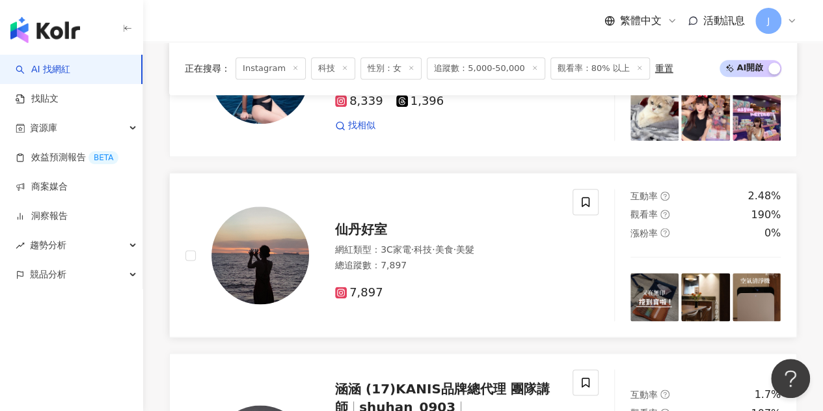
click at [377, 237] on span "仙丹好室" at bounding box center [361, 229] width 52 height 16
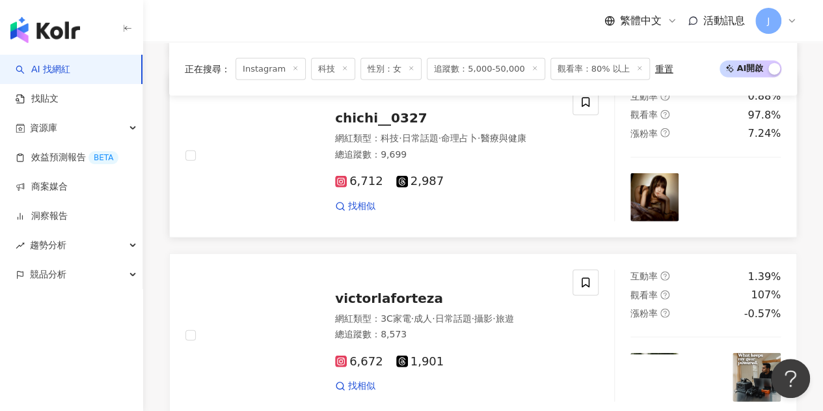
scroll to position [1887, 0]
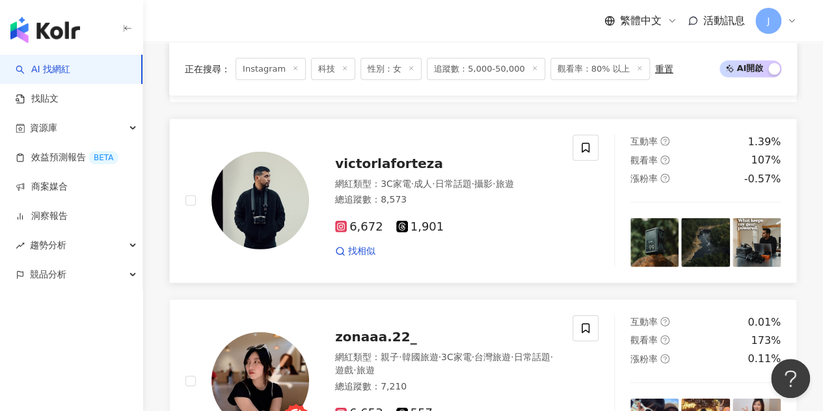
click at [417, 166] on span "victorlaforteza" at bounding box center [389, 164] width 108 height 16
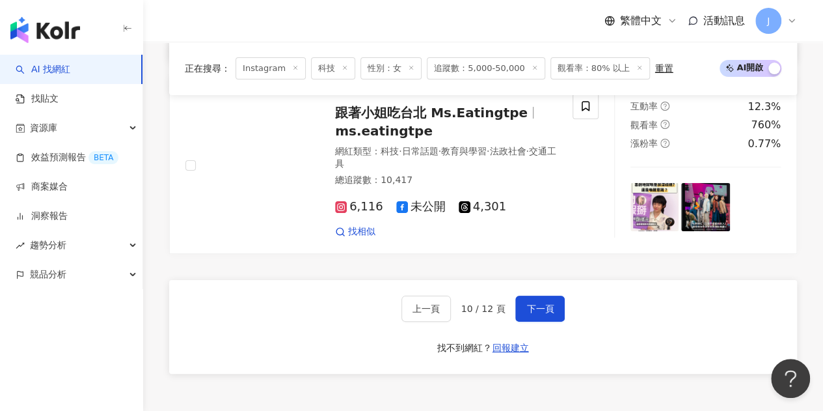
scroll to position [2473, 0]
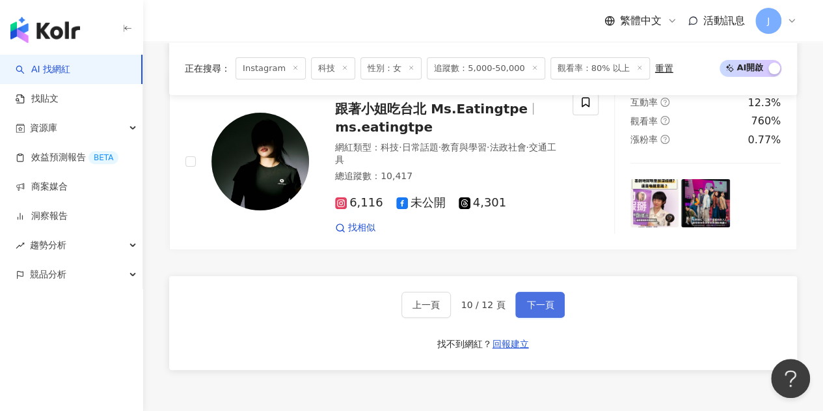
click at [544, 300] on span "下一頁" at bounding box center [540, 304] width 27 height 10
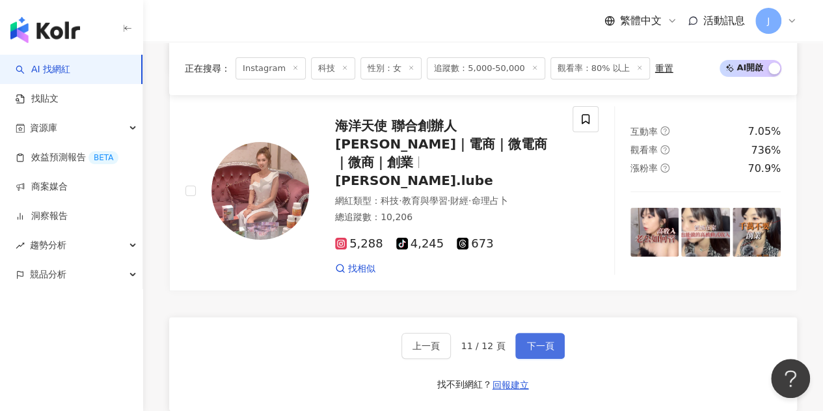
click at [554, 333] on button "下一頁" at bounding box center [539, 346] width 49 height 26
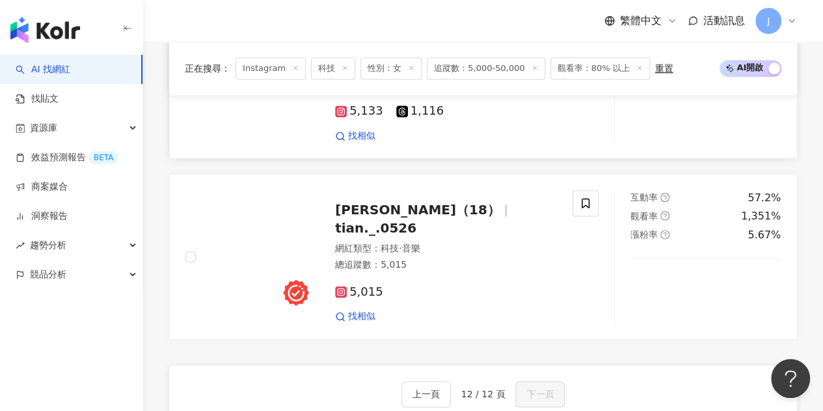
scroll to position [716, 0]
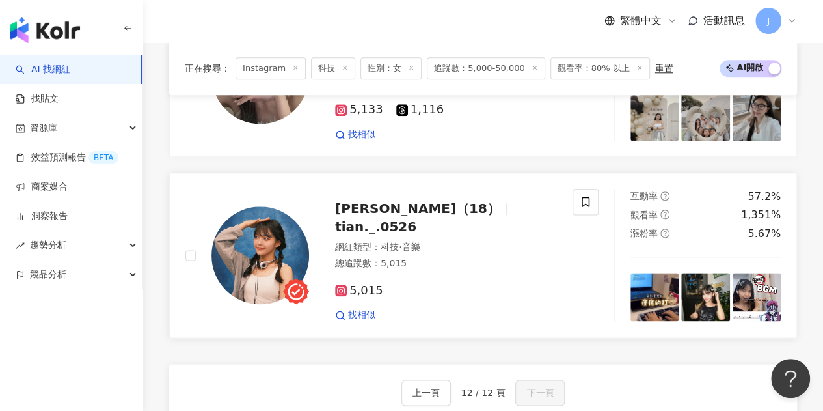
click at [394, 216] on span "[PERSON_NAME]（18）" at bounding box center [417, 208] width 165 height 16
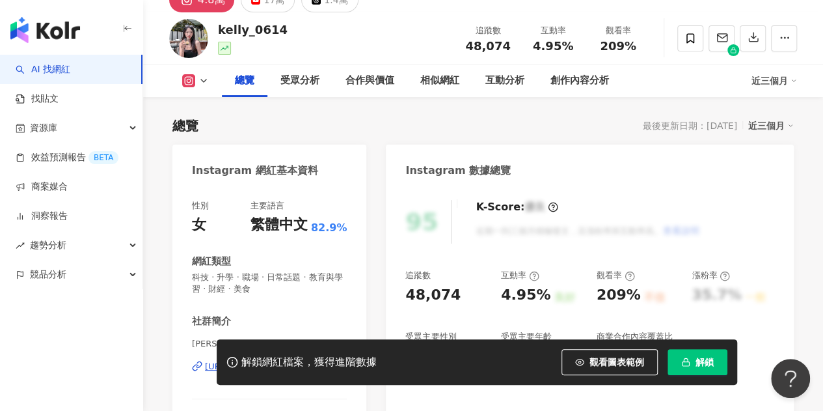
scroll to position [130, 0]
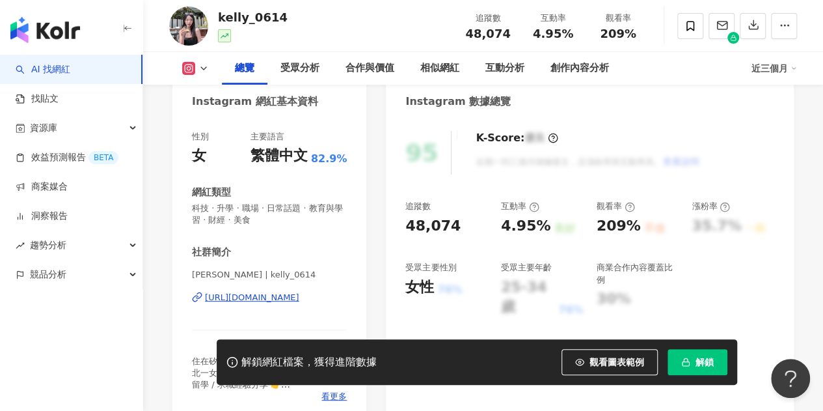
click at [299, 295] on div "https://www.instagram.com/kelly_0614/" at bounding box center [252, 298] width 94 height 12
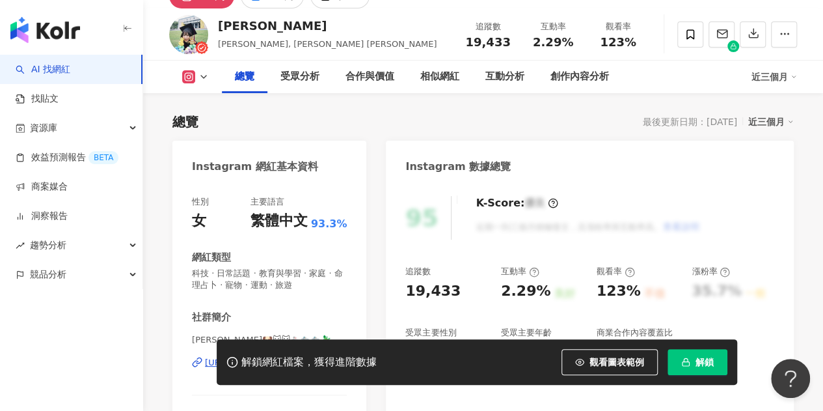
scroll to position [130, 0]
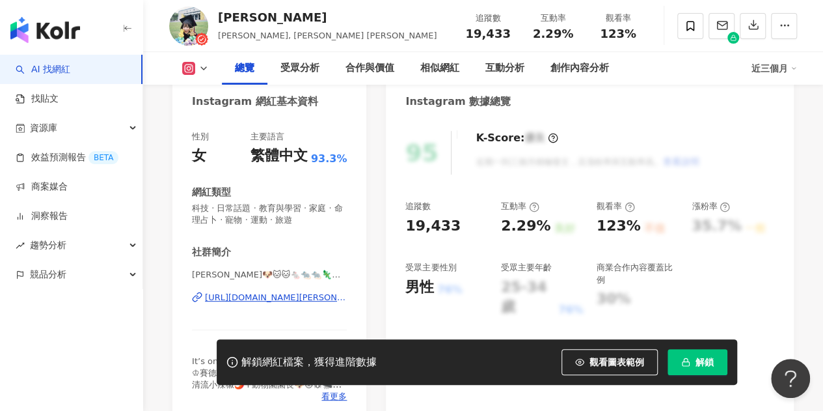
click at [298, 299] on div "https://www.instagram.com/sonia.zoo/" at bounding box center [276, 298] width 142 height 12
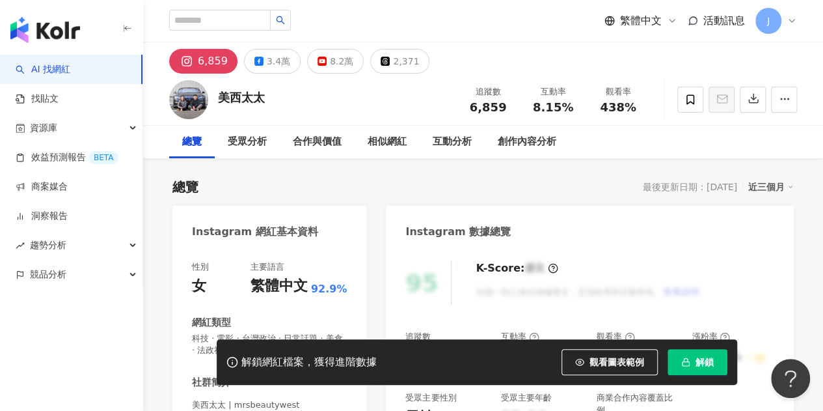
click at [282, 300] on div "性別 女 主要語言 繁體中文 92.9% 網紅類型 科技 · 電影 · 台灣政治 · 日常話題 · 美食 · 法政社會 · 交通工具 · 旅遊 社群簡介 美西…" at bounding box center [269, 379] width 155 height 236
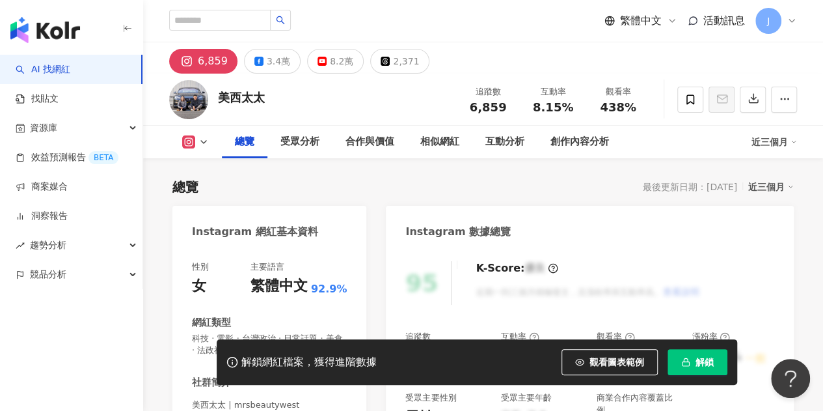
scroll to position [130, 0]
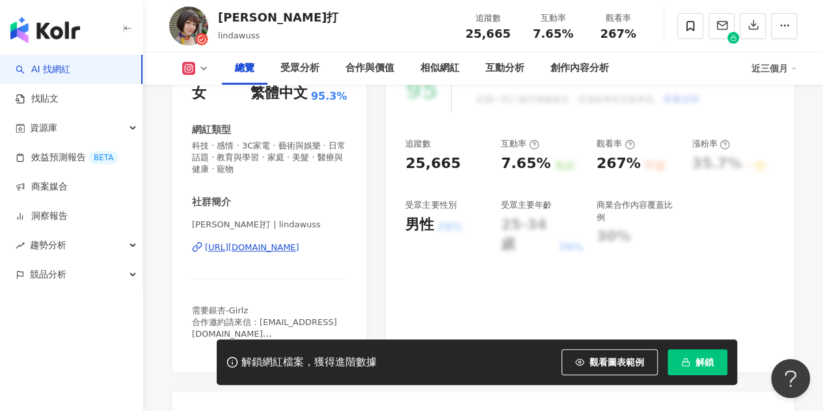
scroll to position [195, 0]
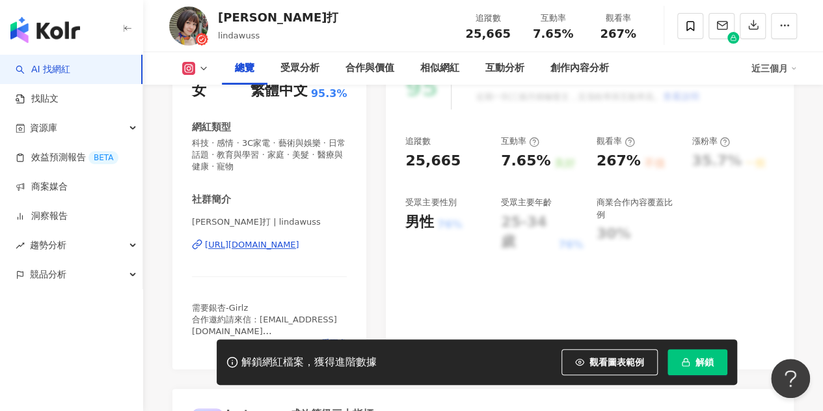
click at [299, 240] on div "https://www.instagram.com/lindawuss/" at bounding box center [252, 245] width 94 height 12
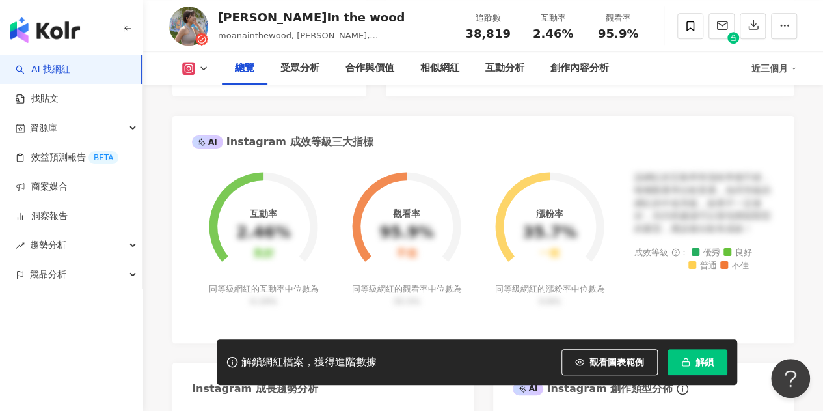
scroll to position [260, 0]
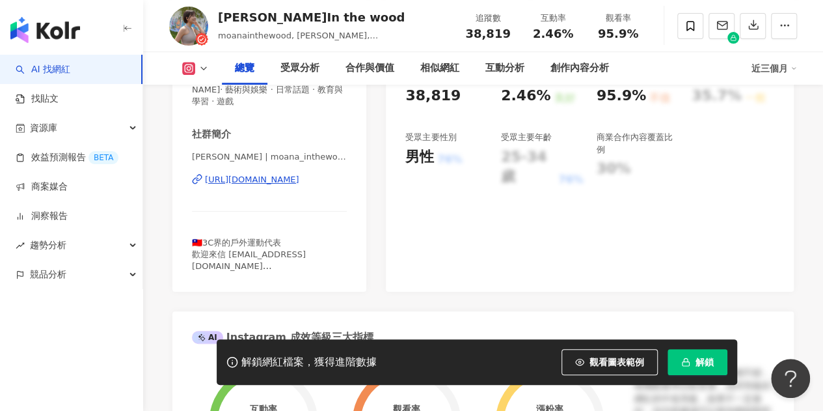
click at [299, 180] on div "https://www.instagram.com/moana_inthewood/" at bounding box center [252, 180] width 94 height 12
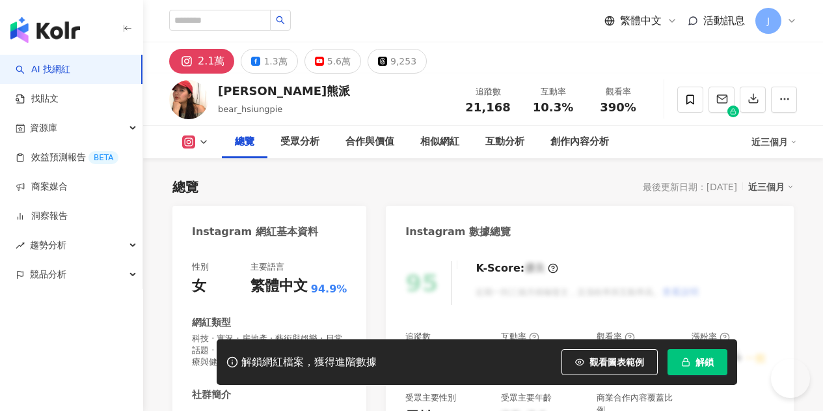
click at [298, 242] on div "Instagram 網紅基本資料" at bounding box center [269, 227] width 194 height 42
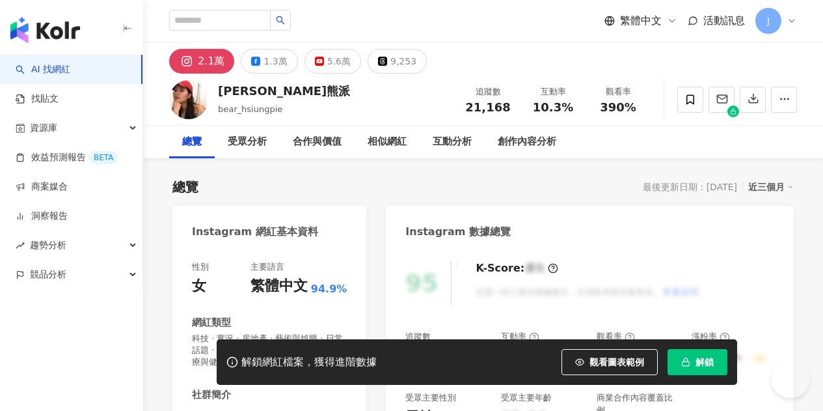
scroll to position [195, 0]
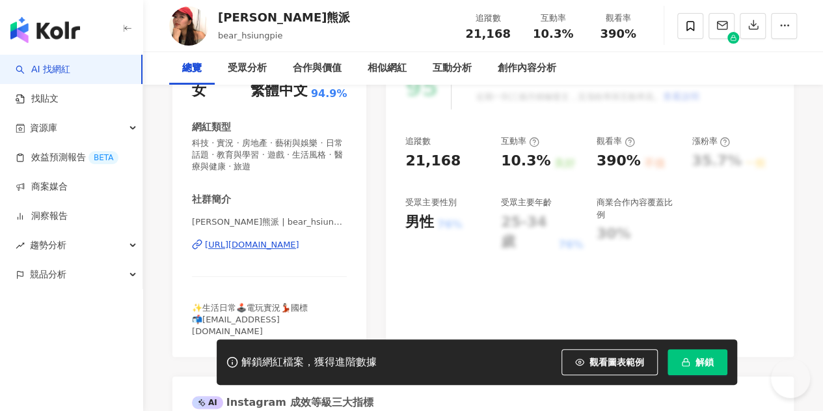
click at [299, 245] on div "https://www.instagram.com/bear_hsiungpie/" at bounding box center [252, 245] width 94 height 12
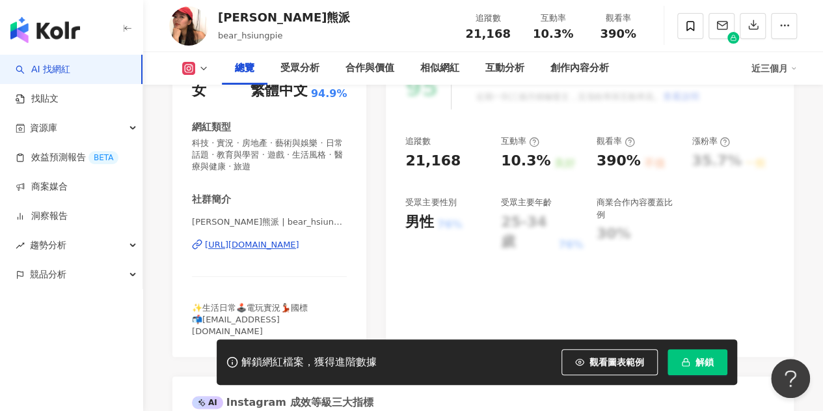
scroll to position [0, 0]
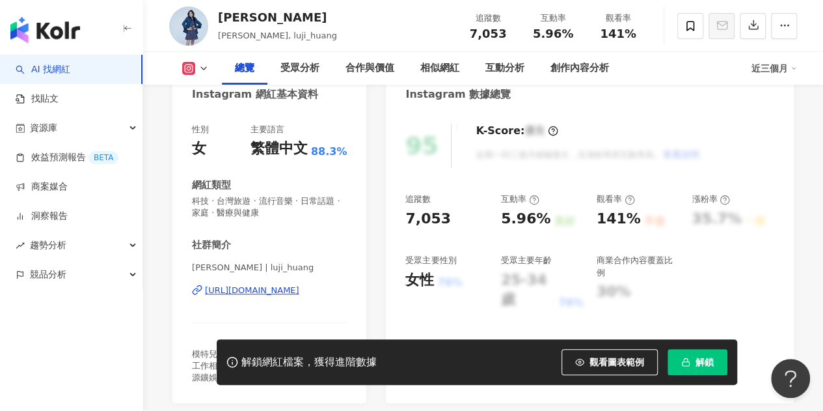
scroll to position [195, 0]
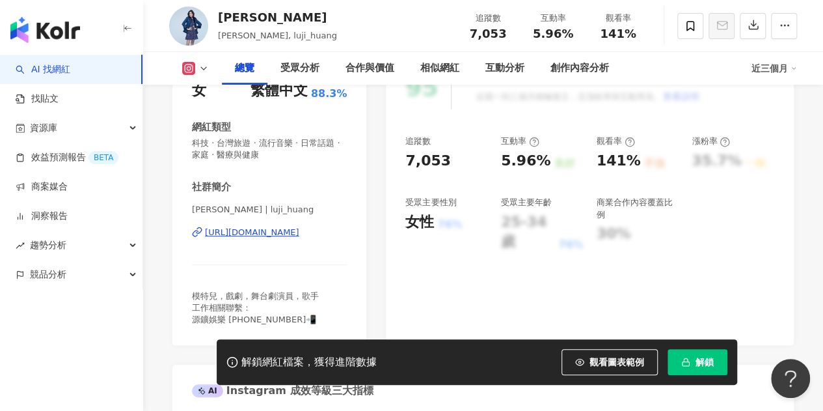
click at [284, 232] on div "[URL][DOMAIN_NAME]" at bounding box center [252, 232] width 94 height 12
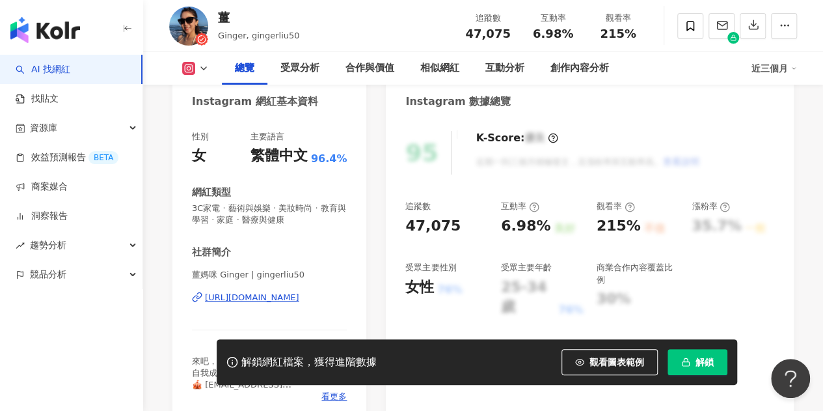
click at [299, 300] on div "https://www.instagram.com/gingerliu50/" at bounding box center [252, 298] width 94 height 12
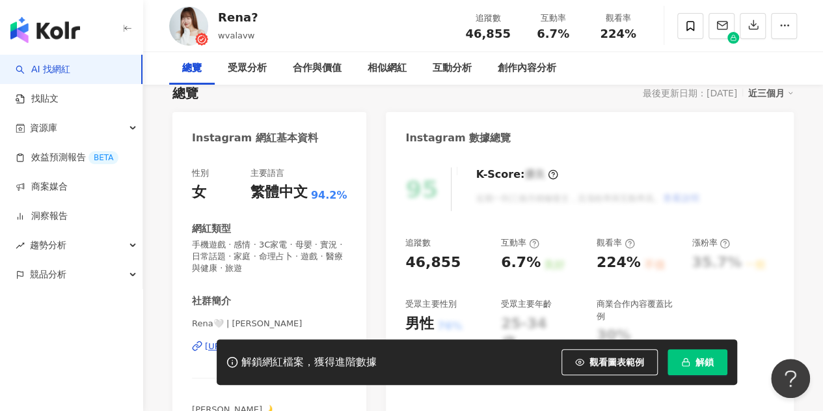
scroll to position [195, 0]
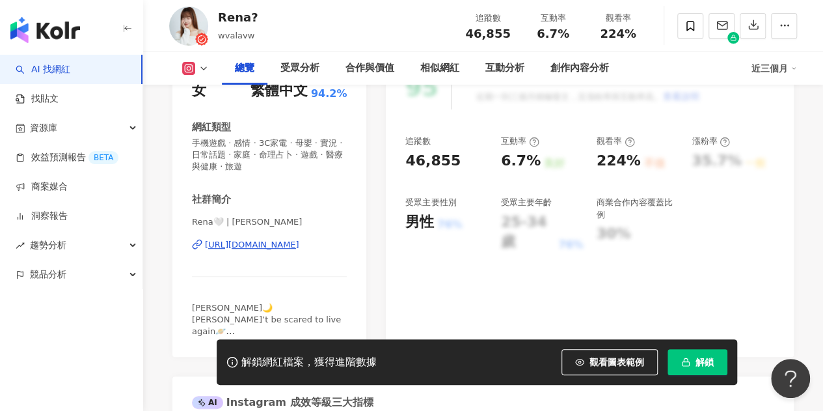
click at [299, 244] on div "https://www.instagram.com/wvalavw/" at bounding box center [252, 245] width 94 height 12
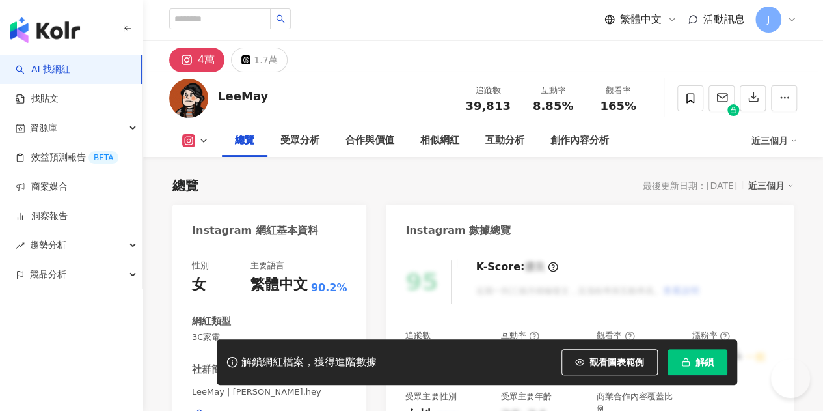
scroll to position [130, 0]
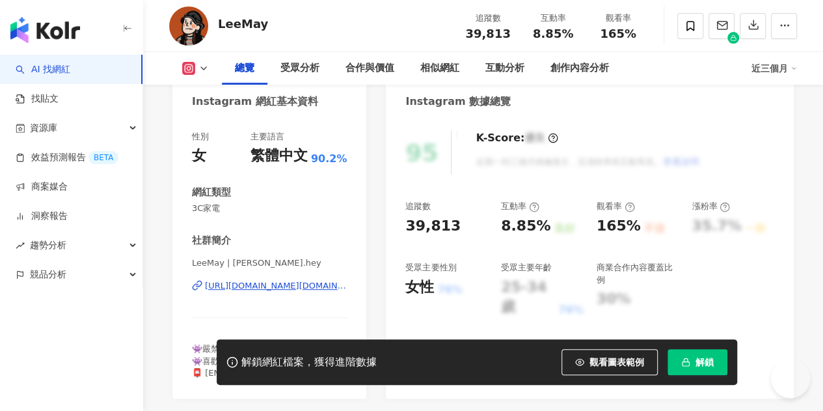
click at [302, 288] on div "https://www.instagram.com/leemay.hey/" at bounding box center [276, 286] width 142 height 12
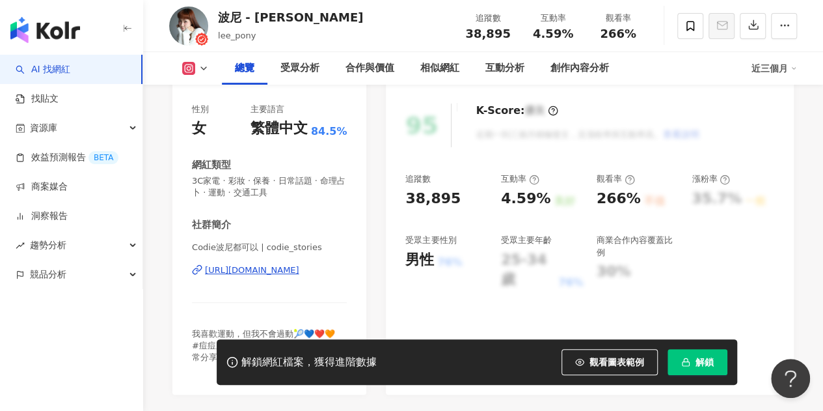
scroll to position [195, 0]
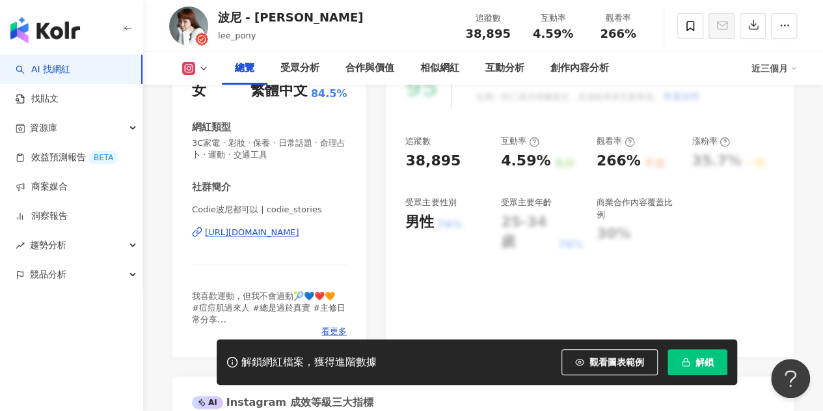
click at [279, 234] on div "https://www.instagram.com/codie_stories/" at bounding box center [252, 232] width 94 height 12
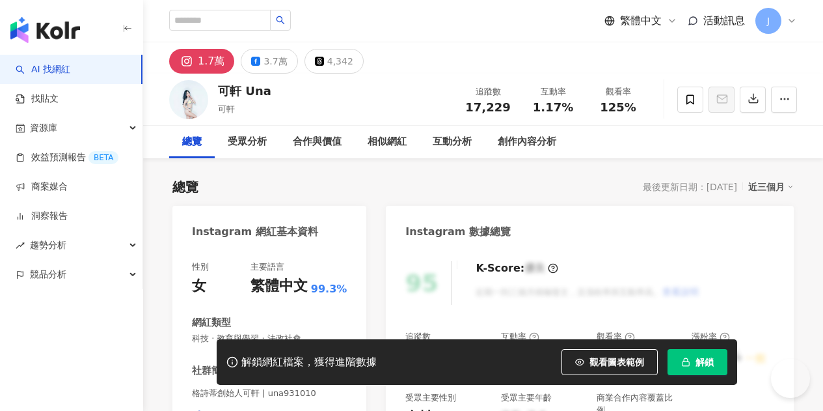
click at [299, 410] on div "https://www.instagram.com/una931010/" at bounding box center [252, 416] width 94 height 12
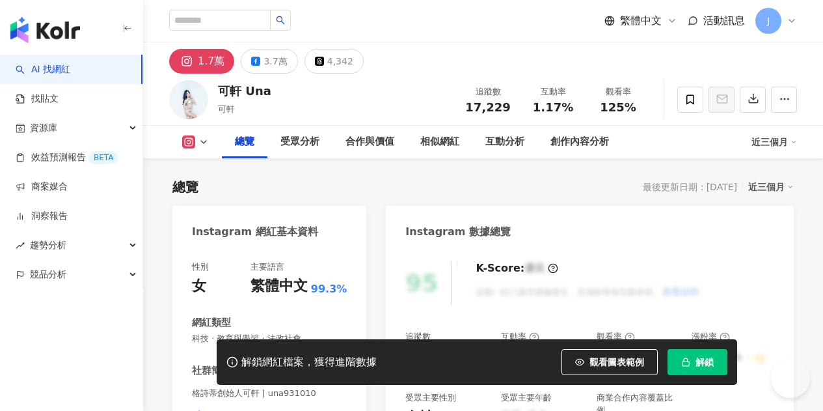
scroll to position [195, 0]
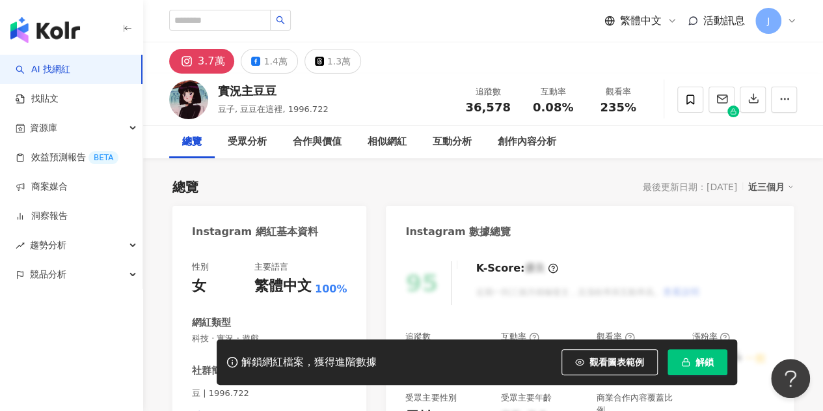
scroll to position [130, 0]
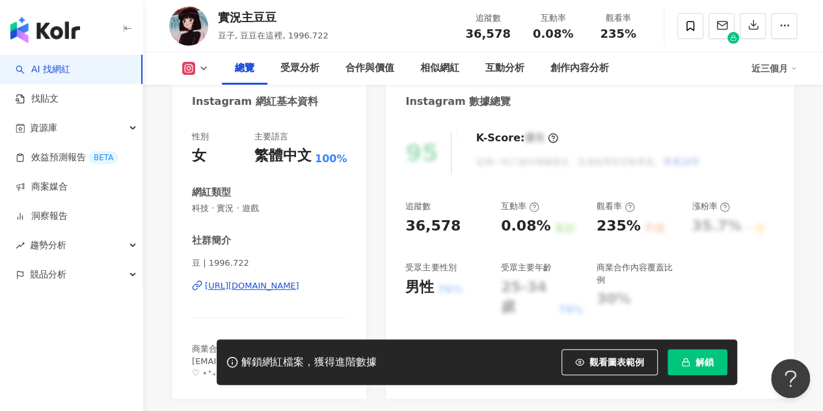
click at [299, 287] on div "https://www.instagram.com/1996.722/" at bounding box center [252, 286] width 94 height 12
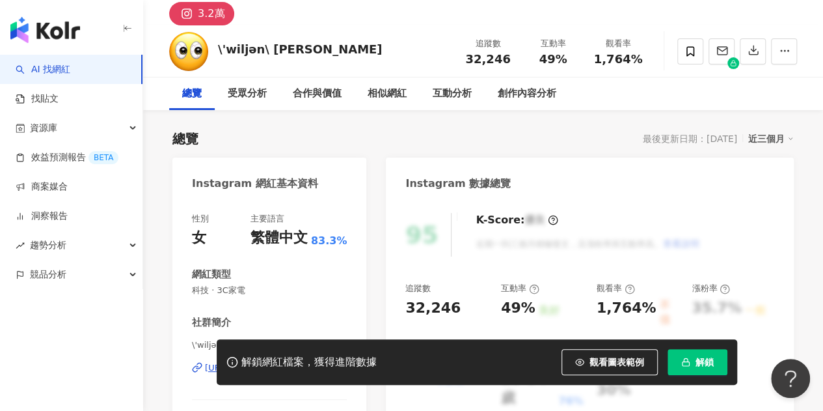
scroll to position [195, 0]
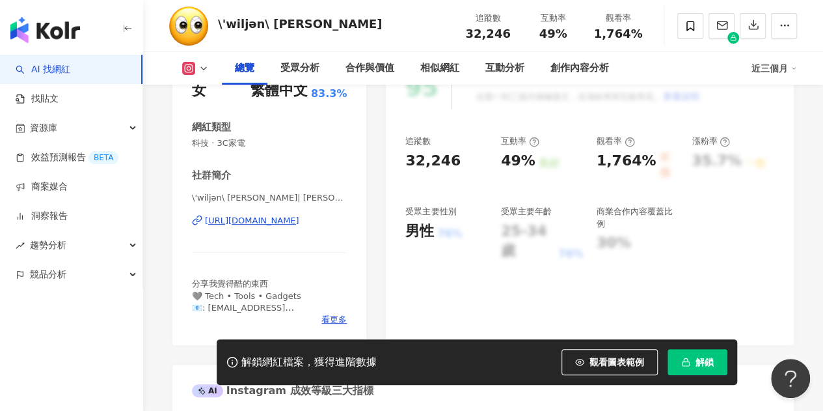
click at [299, 221] on div "[URL][DOMAIN_NAME]" at bounding box center [252, 221] width 94 height 12
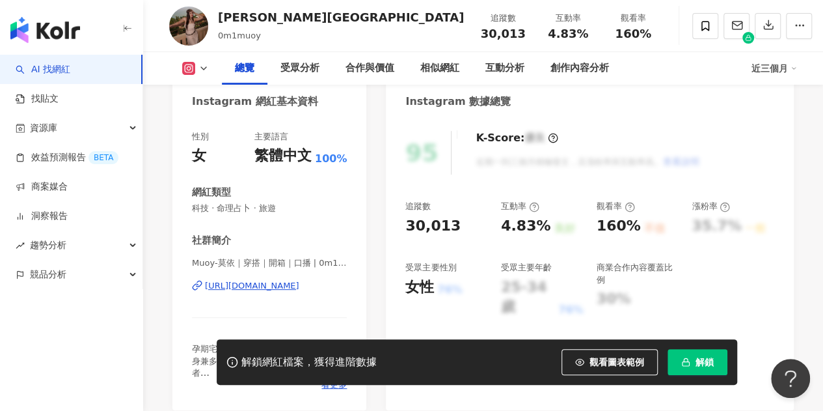
scroll to position [130, 0]
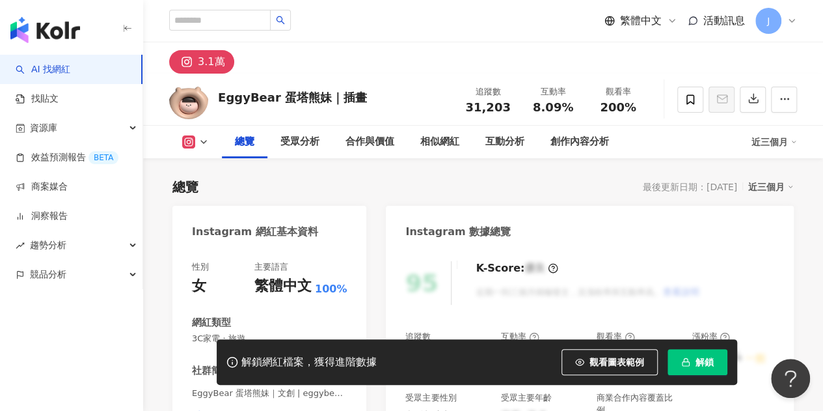
click at [299, 410] on div "https://www.instagram.com/eggybear._.poka/" at bounding box center [252, 416] width 94 height 12
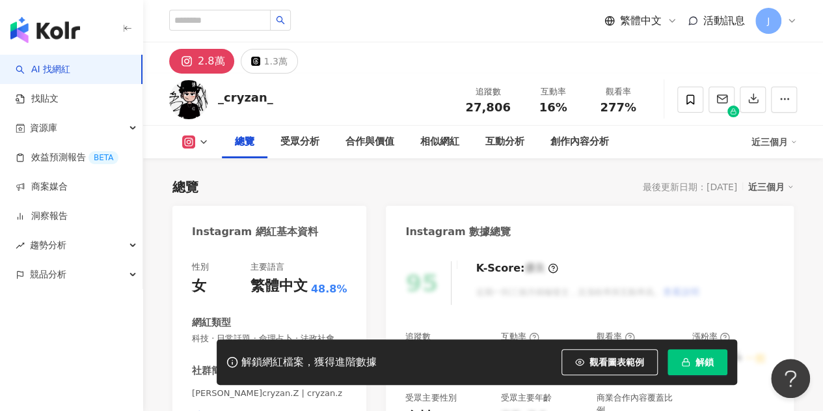
scroll to position [260, 0]
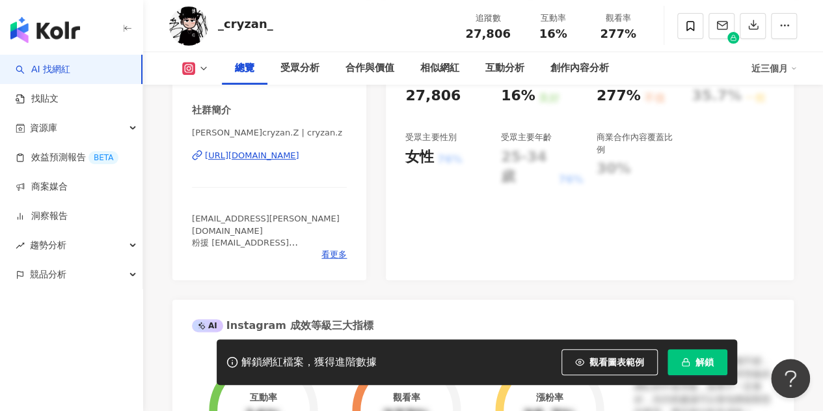
click at [299, 161] on div "[URL][DOMAIN_NAME]" at bounding box center [252, 156] width 94 height 12
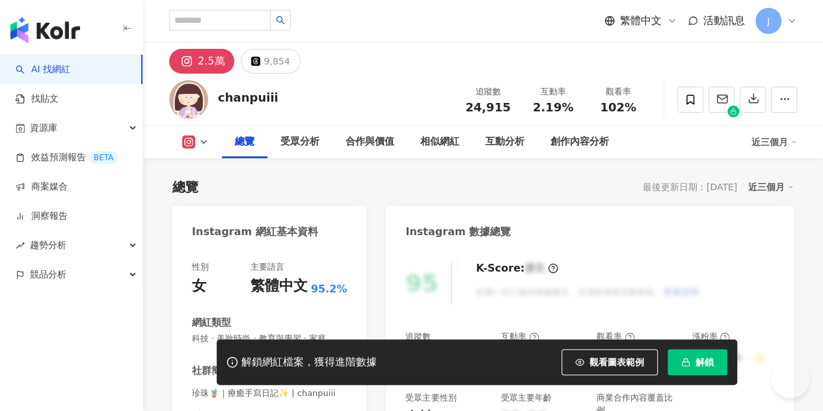
scroll to position [195, 0]
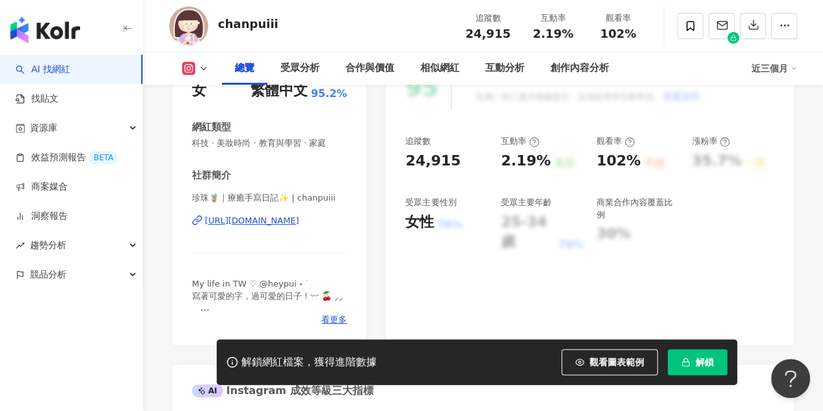
click at [299, 217] on div "https://www.instagram.com/chanpuiii/" at bounding box center [252, 221] width 94 height 12
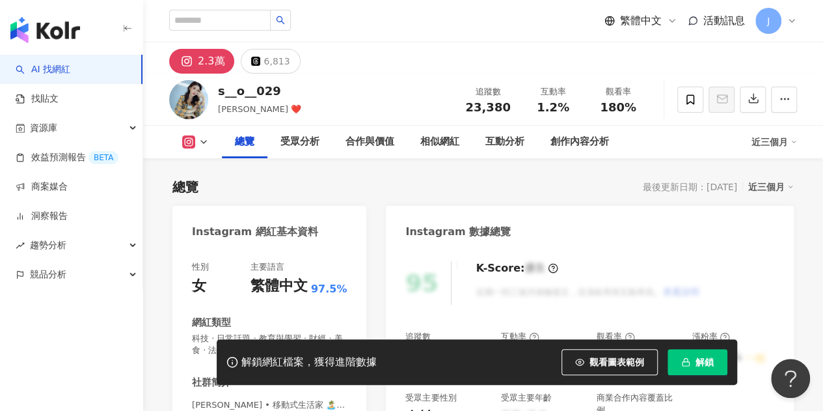
scroll to position [195, 0]
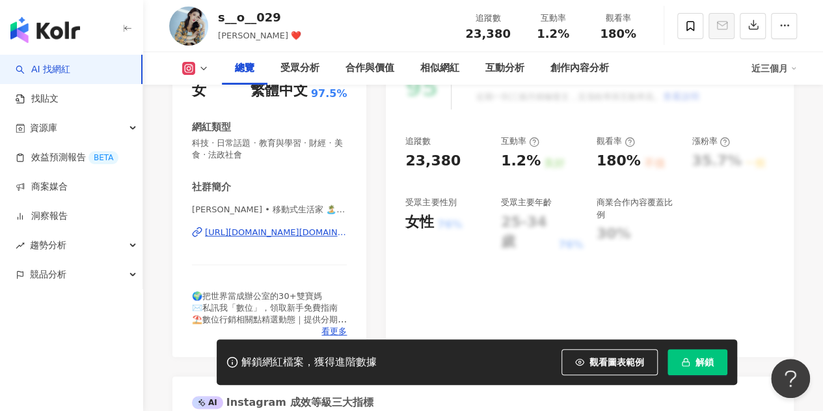
click at [288, 236] on div "https://www.instagram.com/debbie.lens/" at bounding box center [276, 232] width 142 height 12
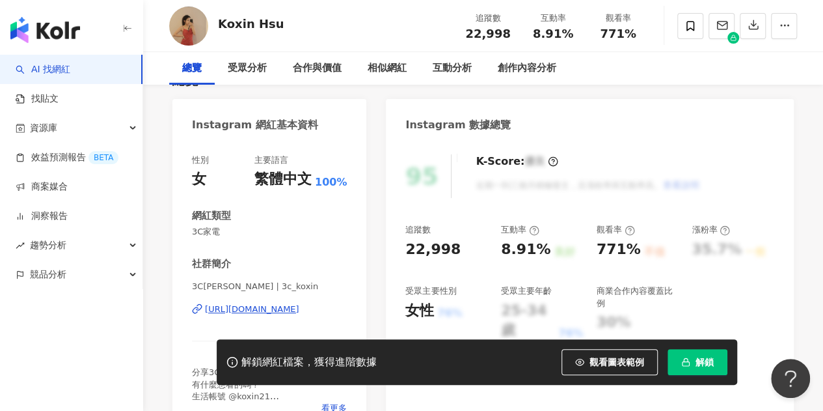
scroll to position [130, 0]
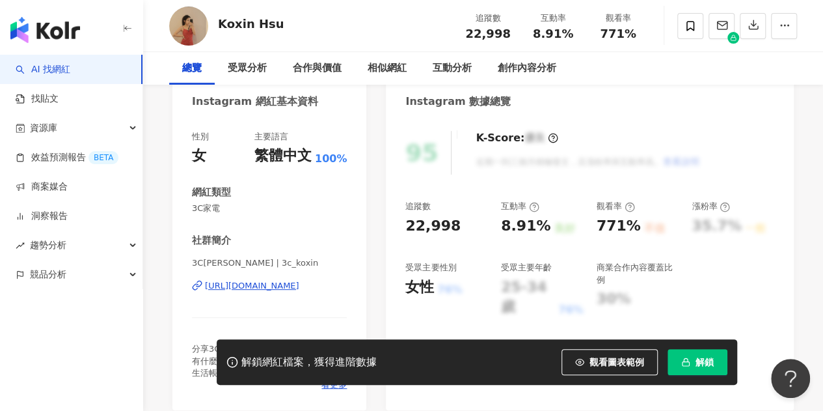
click at [299, 284] on div "[URL][DOMAIN_NAME]" at bounding box center [252, 286] width 94 height 12
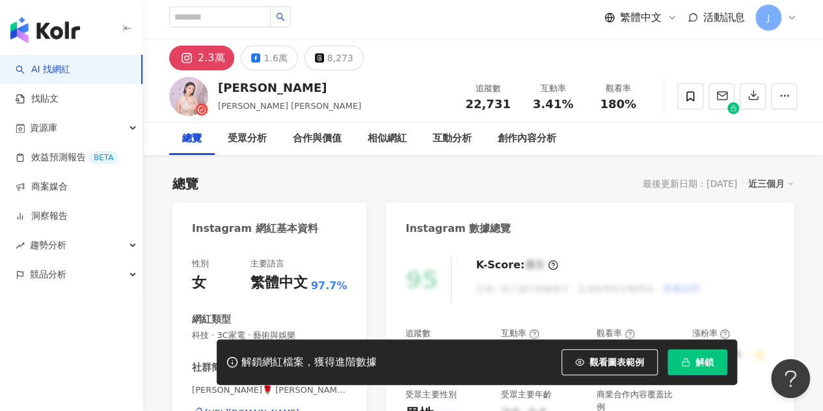
scroll to position [195, 0]
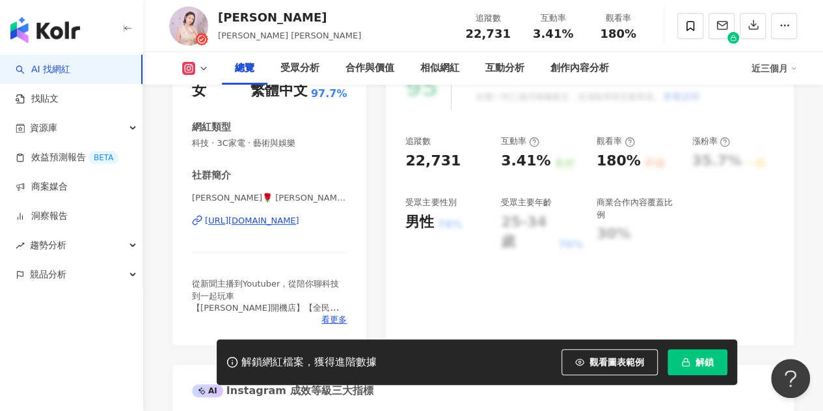
click at [299, 223] on div "https://www.instagram.com/circlelisa/" at bounding box center [252, 221] width 94 height 12
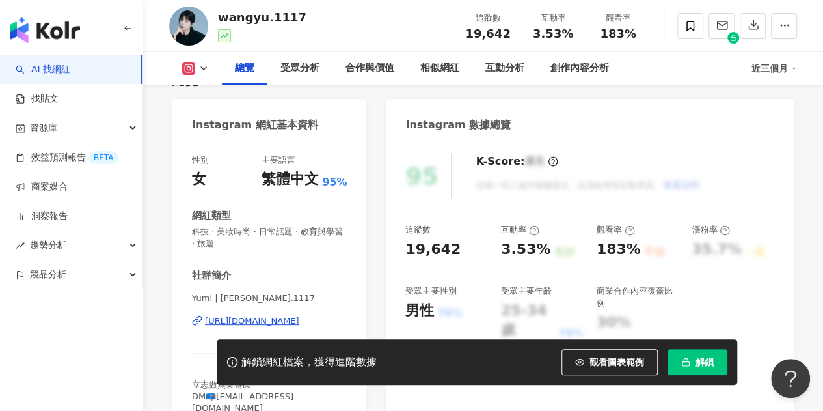
scroll to position [130, 0]
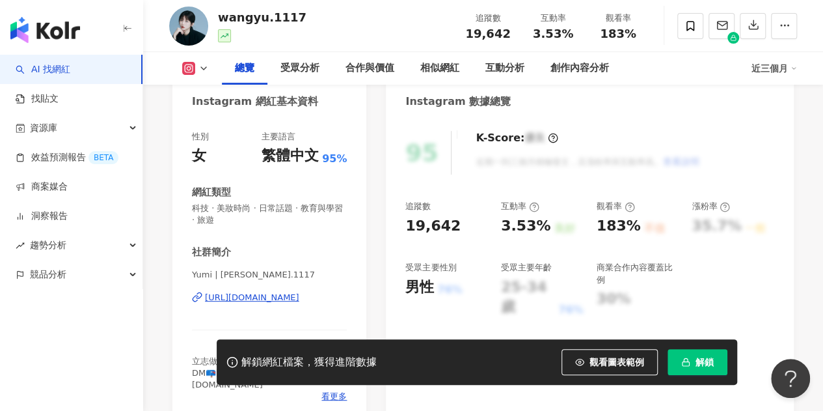
click at [279, 299] on div "https://www.instagram.com/wangyu.1117/" at bounding box center [252, 298] width 94 height 12
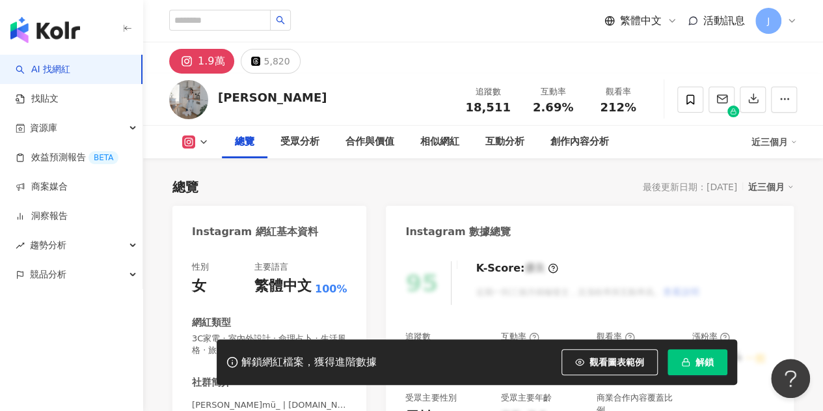
scroll to position [195, 0]
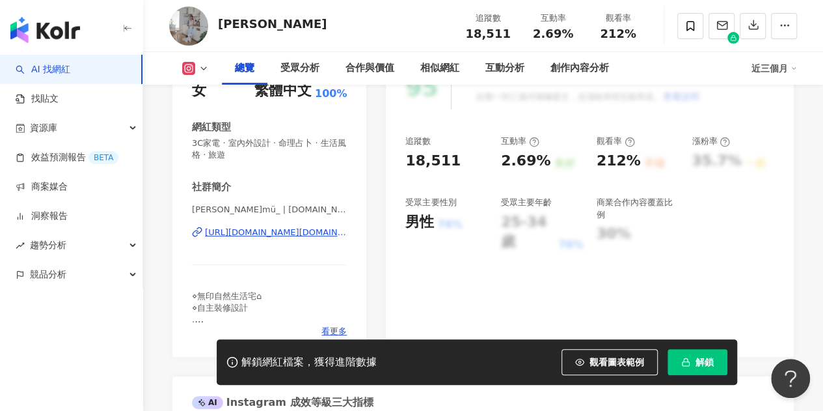
click at [314, 232] on div "https://www.instagram.com/jia.mu_home/" at bounding box center [276, 232] width 142 height 12
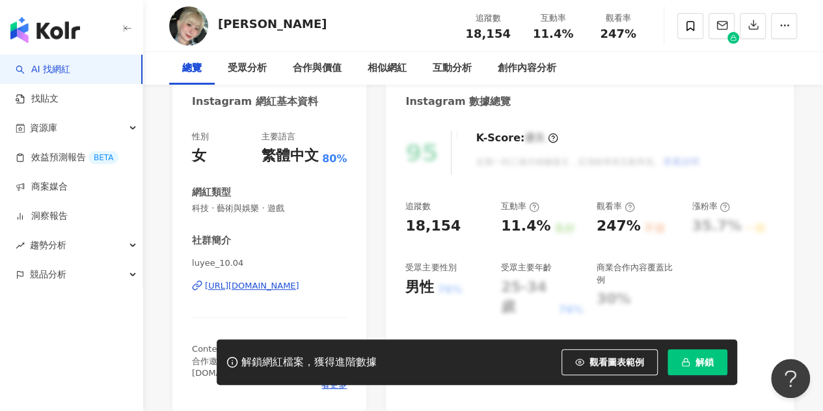
click at [299, 284] on div "[URL][DOMAIN_NAME]" at bounding box center [252, 286] width 94 height 12
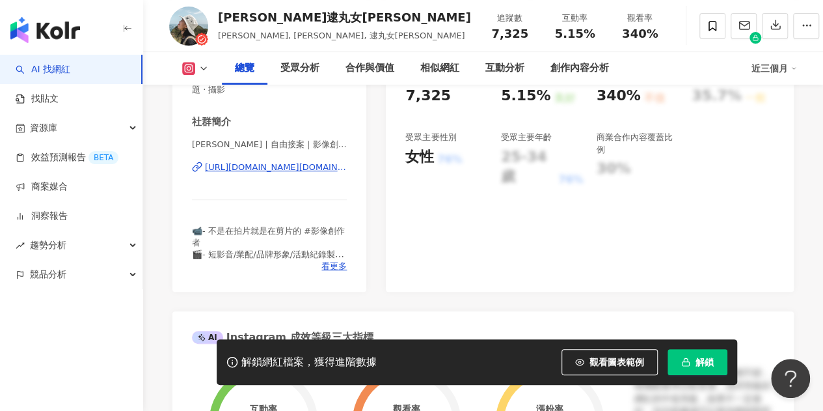
click at [315, 168] on div "https://www.instagram.com/itsmichelle.mov/" at bounding box center [276, 167] width 142 height 12
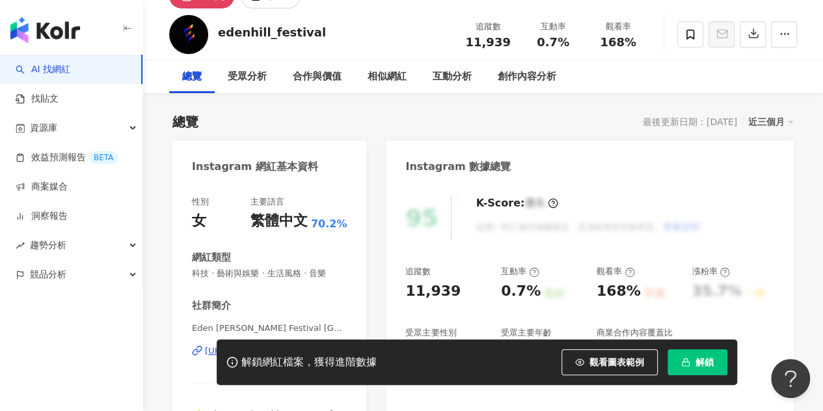
scroll to position [195, 0]
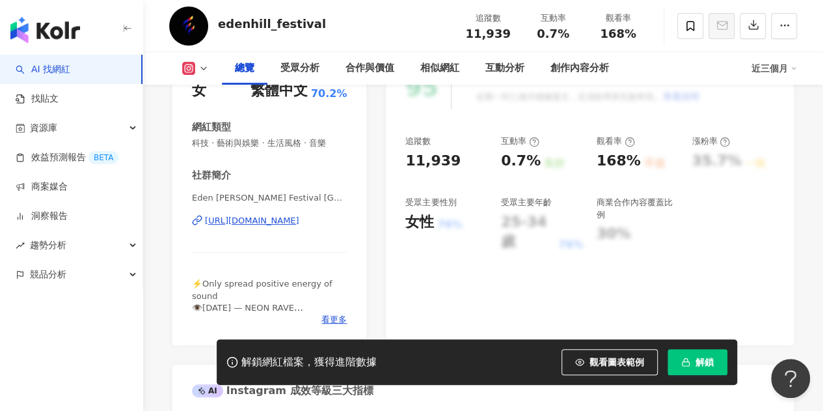
click at [292, 217] on div "https://www.instagram.com/edenhill_festival/" at bounding box center [252, 221] width 94 height 12
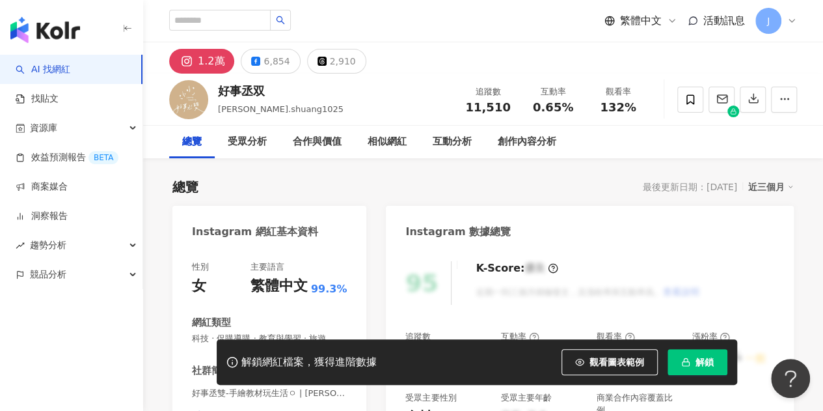
scroll to position [195, 0]
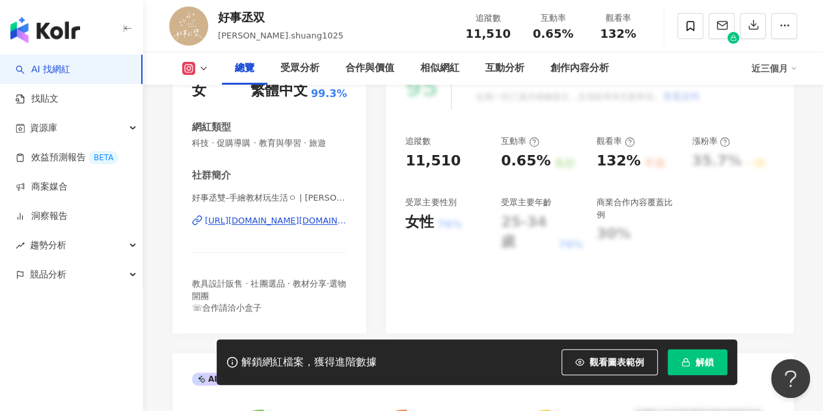
click at [322, 218] on div "https://www.instagram.com/cheng.shuang1025/" at bounding box center [276, 221] width 142 height 12
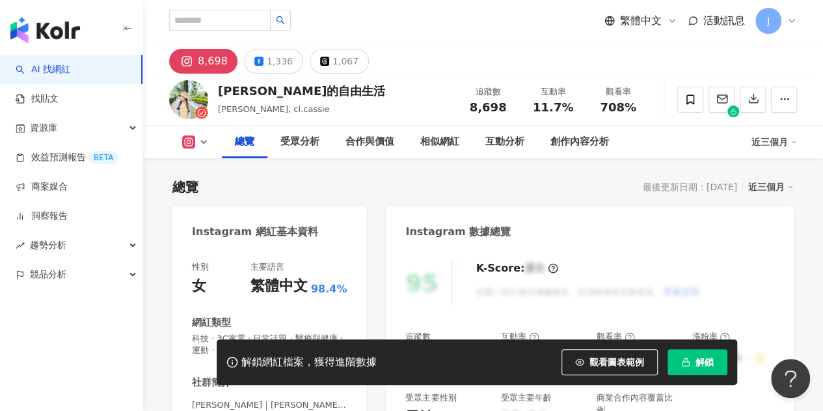
scroll to position [195, 0]
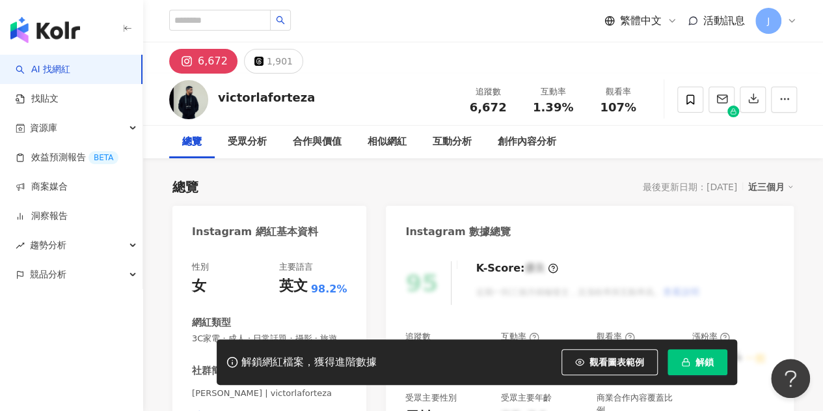
scroll to position [130, 0]
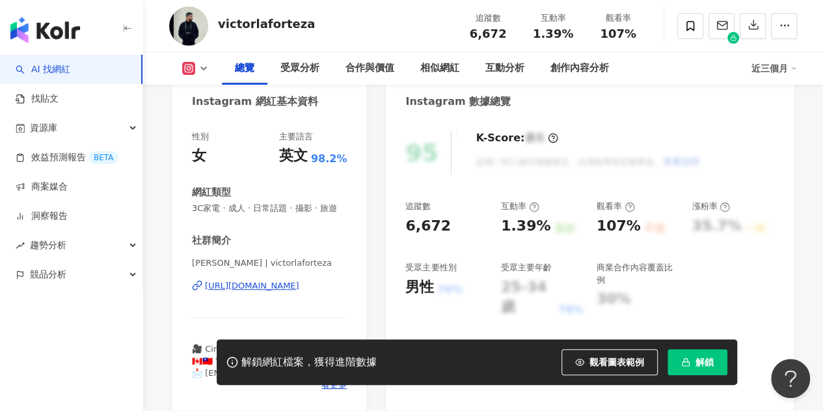
click at [292, 292] on div "https://www.instagram.com/victorlaforteza/" at bounding box center [252, 286] width 94 height 12
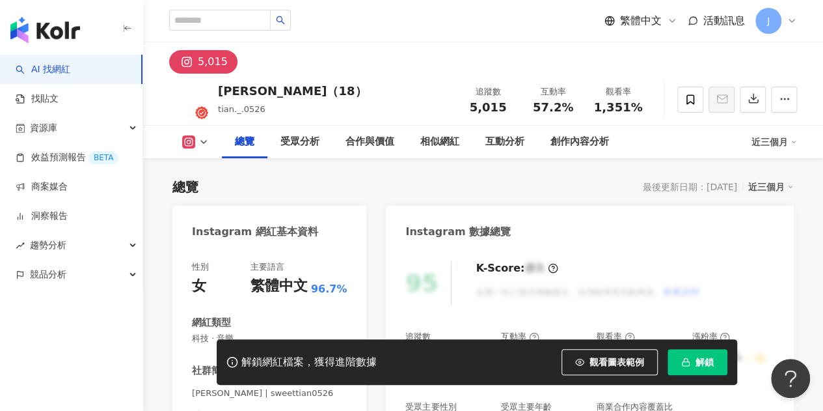
scroll to position [195, 0]
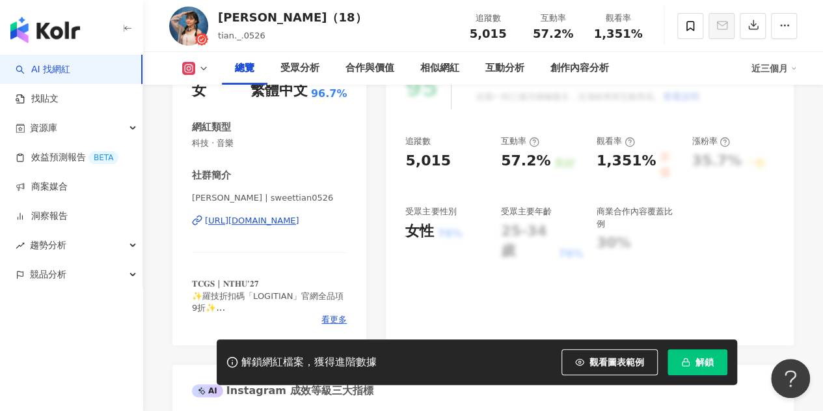
click at [299, 221] on div "[URL][DOMAIN_NAME]" at bounding box center [252, 221] width 94 height 12
